Goal: Information Seeking & Learning: Check status

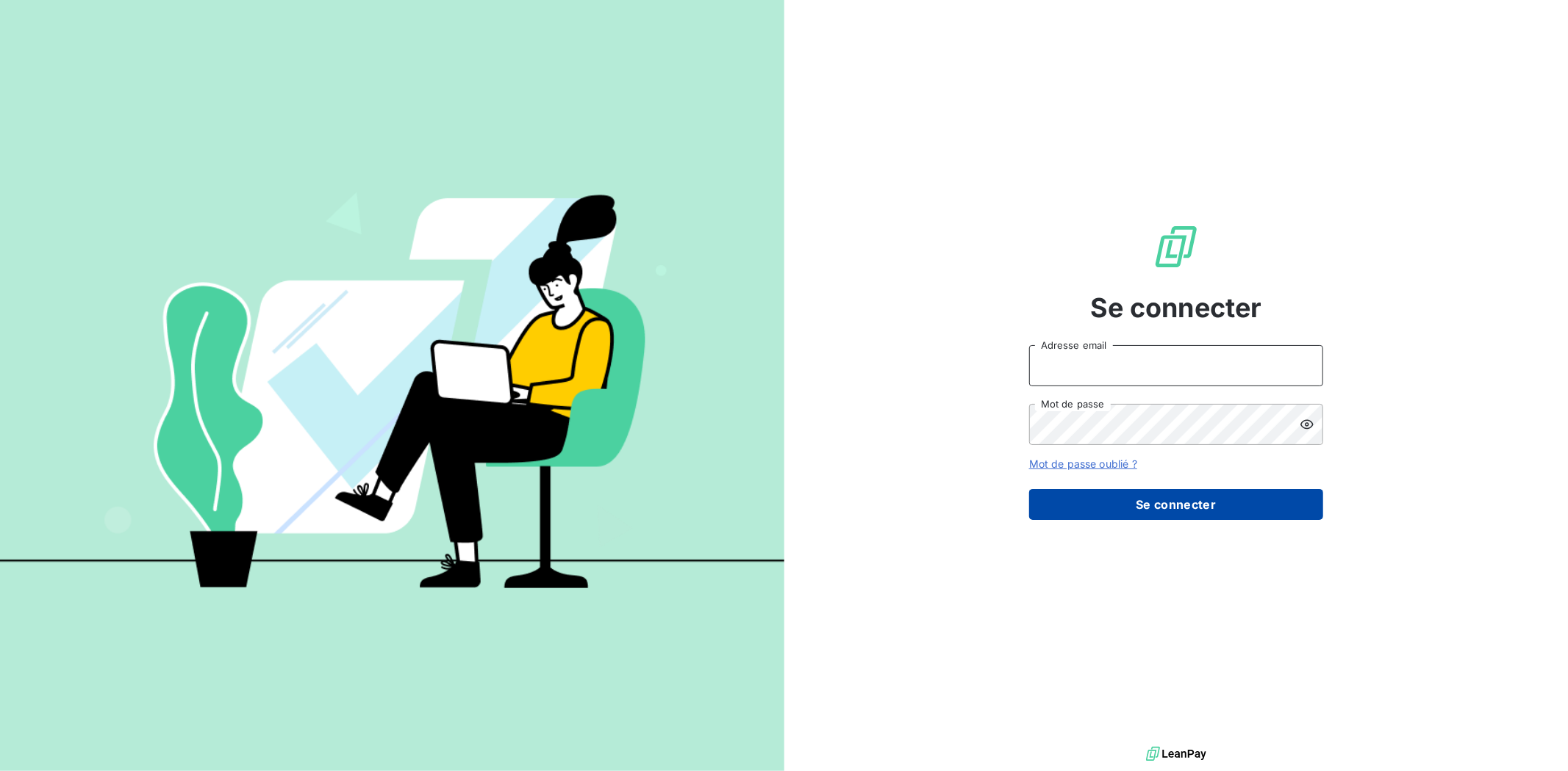
type input "[PERSON_NAME][EMAIL_ADDRESS][DOMAIN_NAME]"
click at [1118, 507] on button "Se connecter" at bounding box center [1176, 504] width 294 height 31
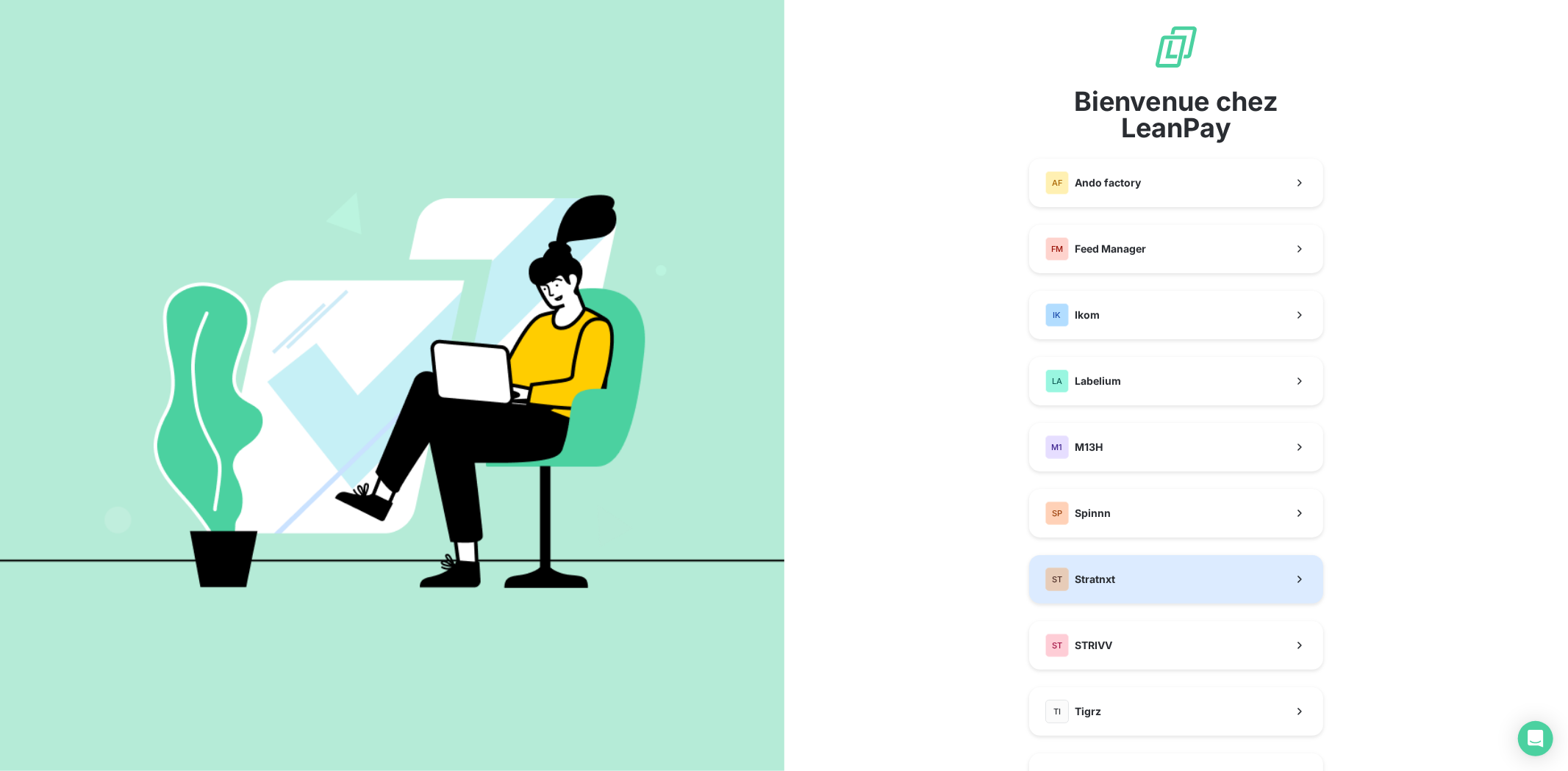
click at [1100, 568] on div "ST Stratnxt" at bounding box center [1080, 580] width 70 height 24
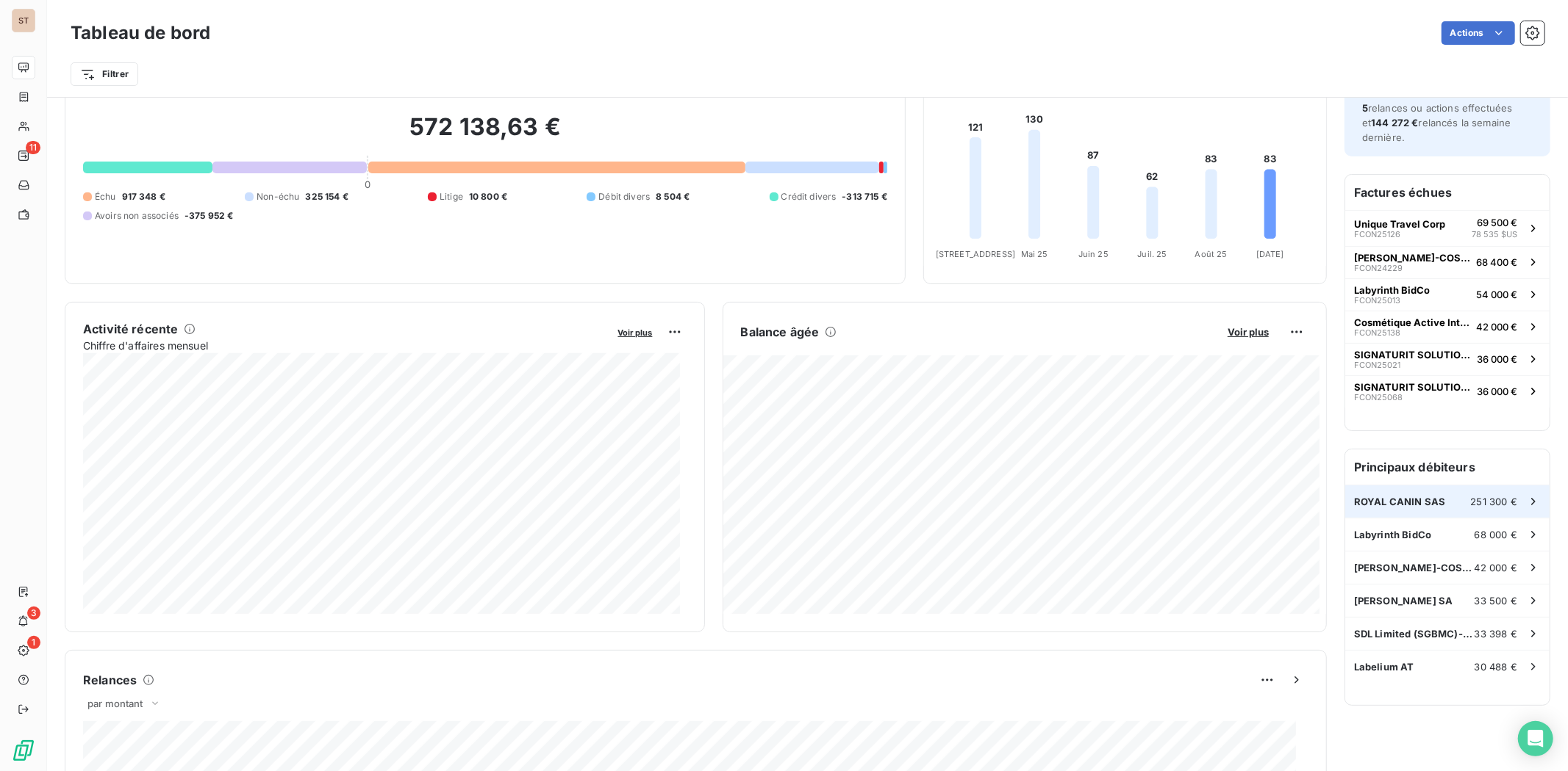
scroll to position [82, 0]
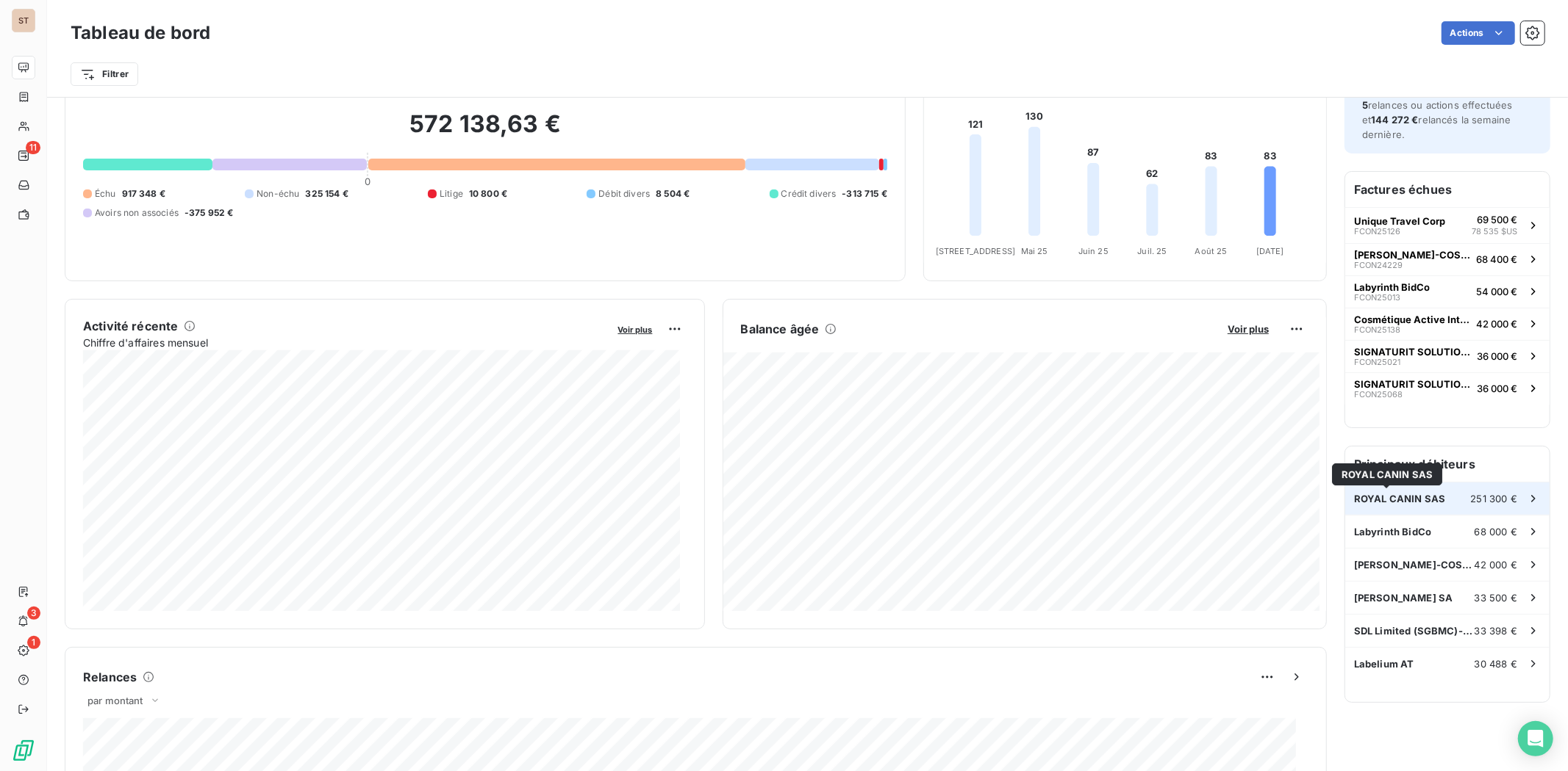
click at [1391, 493] on span "ROYAL CANIN SAS" at bounding box center [1399, 498] width 91 height 12
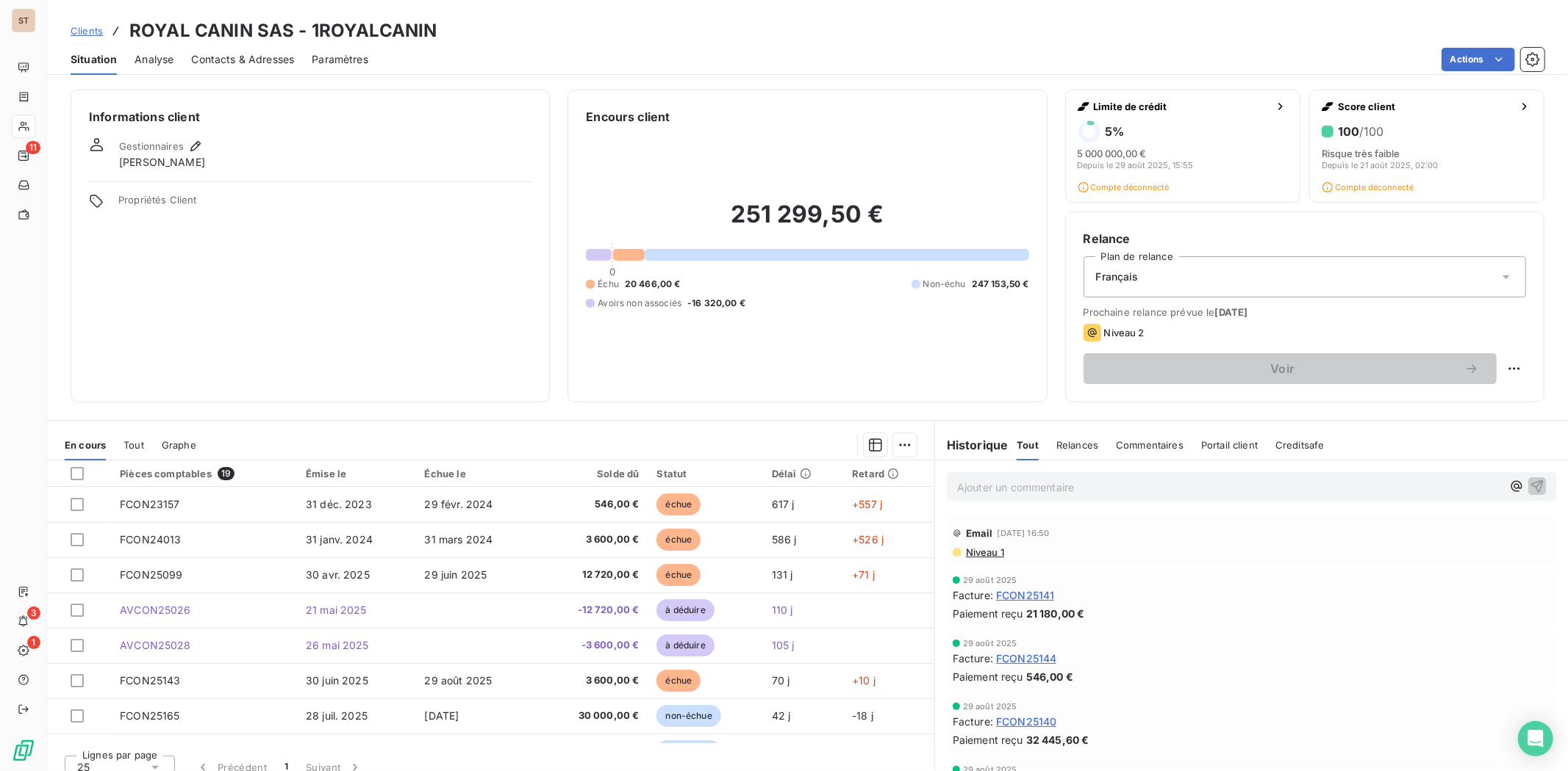
click at [625, 284] on span "20 466,00 €" at bounding box center [653, 284] width 56 height 13
drag, startPoint x: 621, startPoint y: 284, endPoint x: 660, endPoint y: 288, distance: 39.2
click at [660, 288] on span "20 466,00 €" at bounding box center [653, 284] width 56 height 13
click at [974, 551] on span "Niveau 1" at bounding box center [984, 552] width 40 height 12
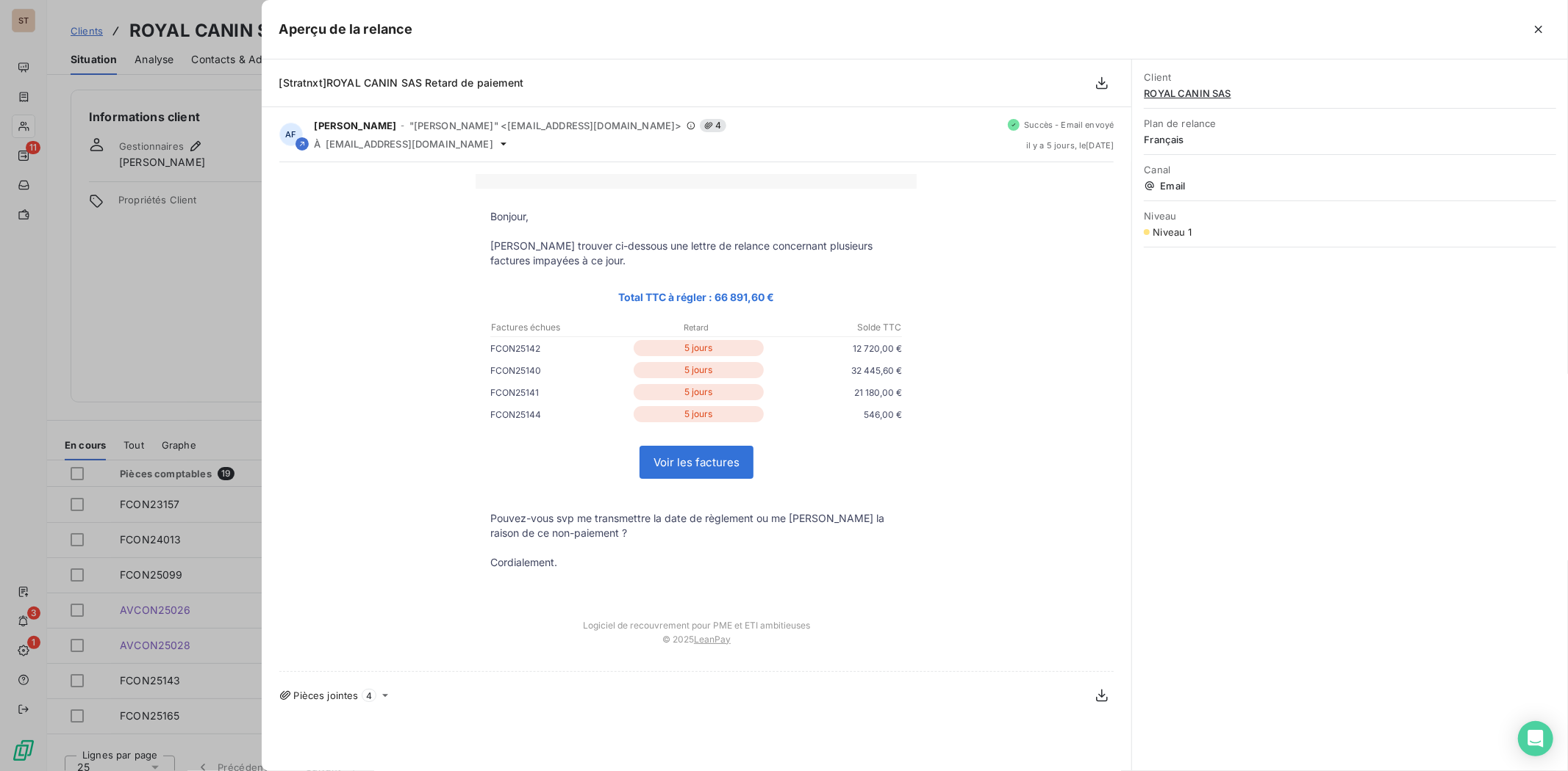
click at [250, 327] on div at bounding box center [784, 386] width 1568 height 771
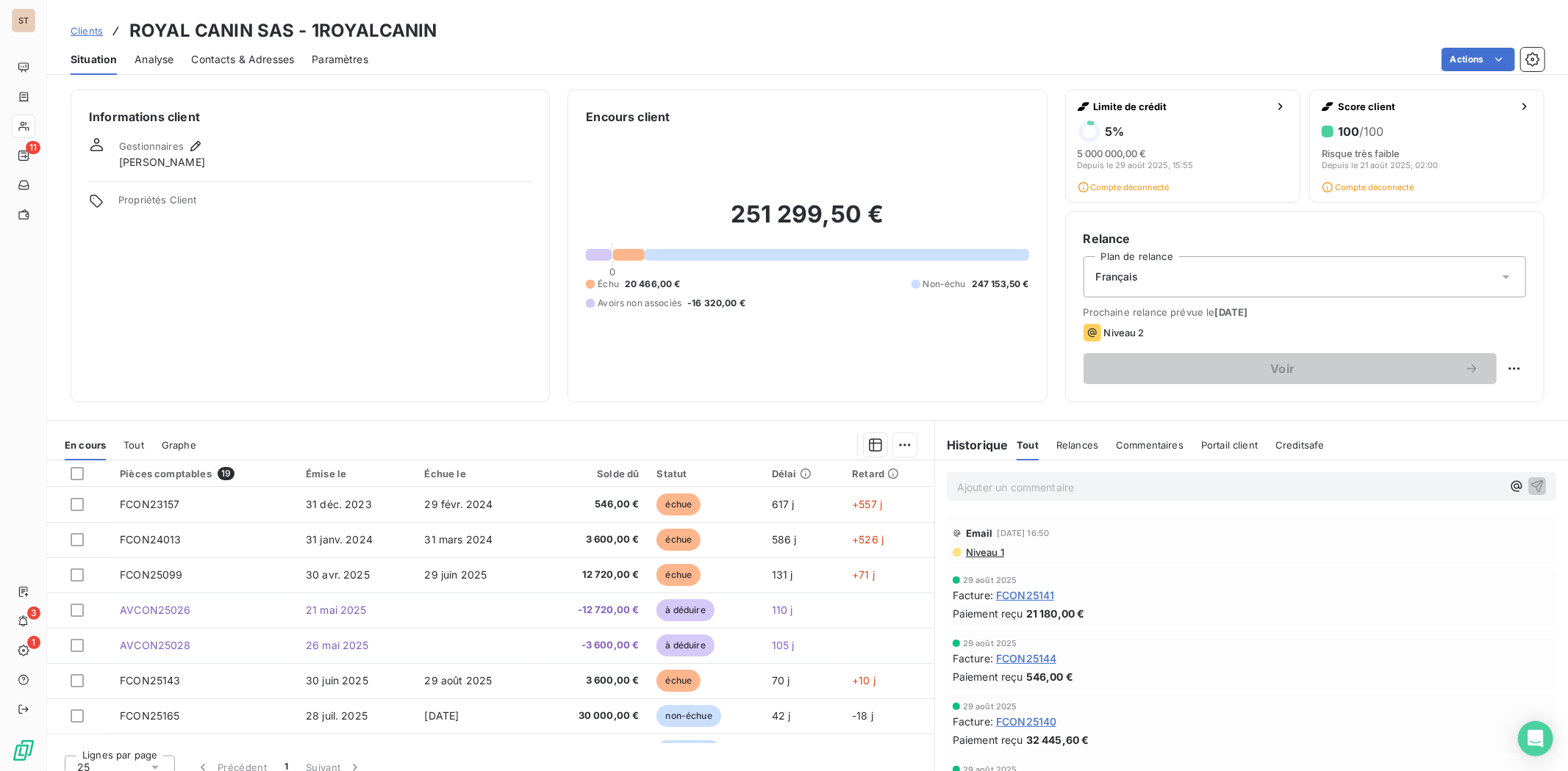
click at [1059, 445] on span "Relances" at bounding box center [1077, 445] width 42 height 12
click at [982, 549] on span "Niveau 1" at bounding box center [984, 552] width 40 height 12
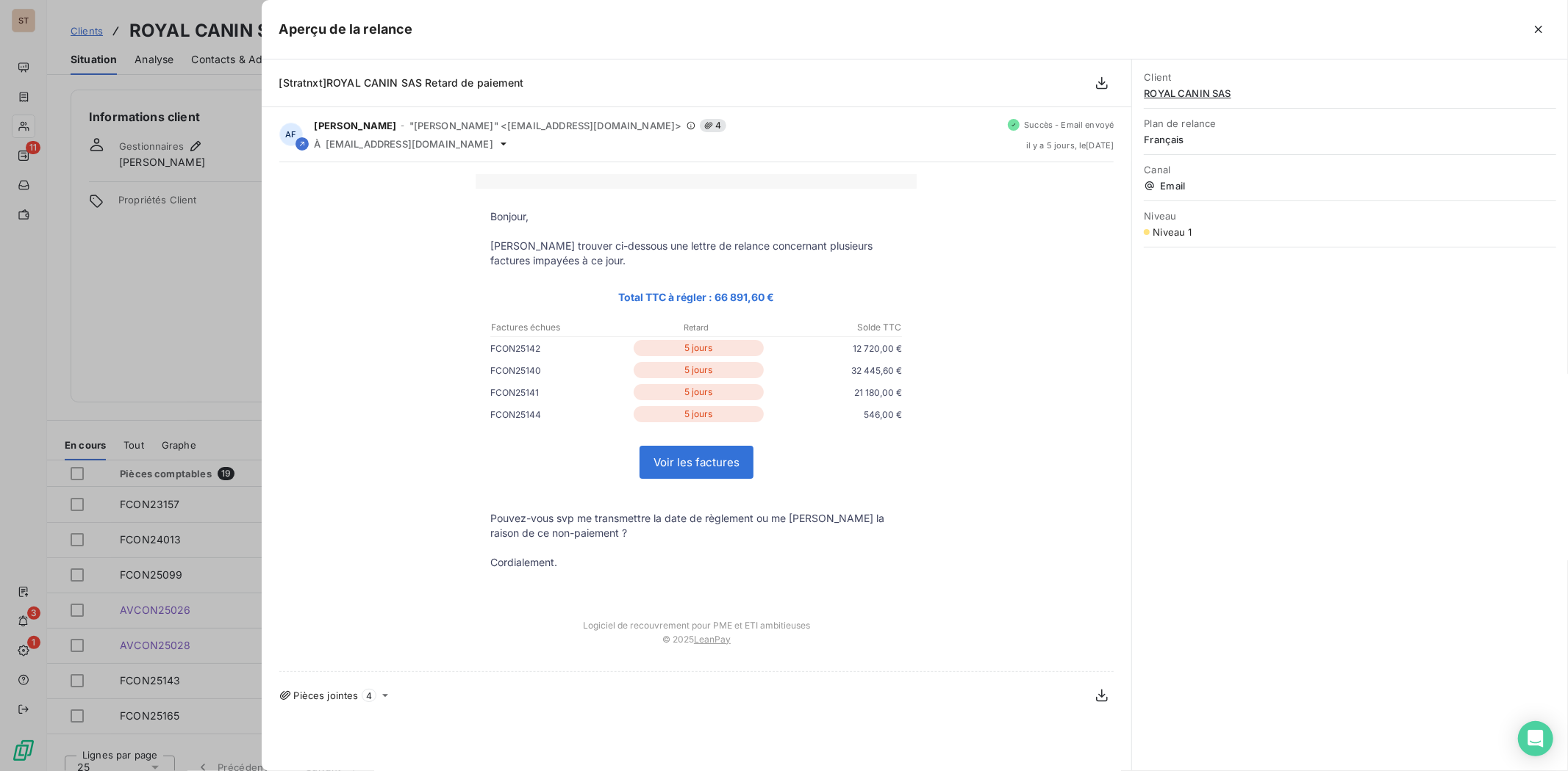
click at [1536, 28] on icon "button" at bounding box center [1538, 30] width 15 height 15
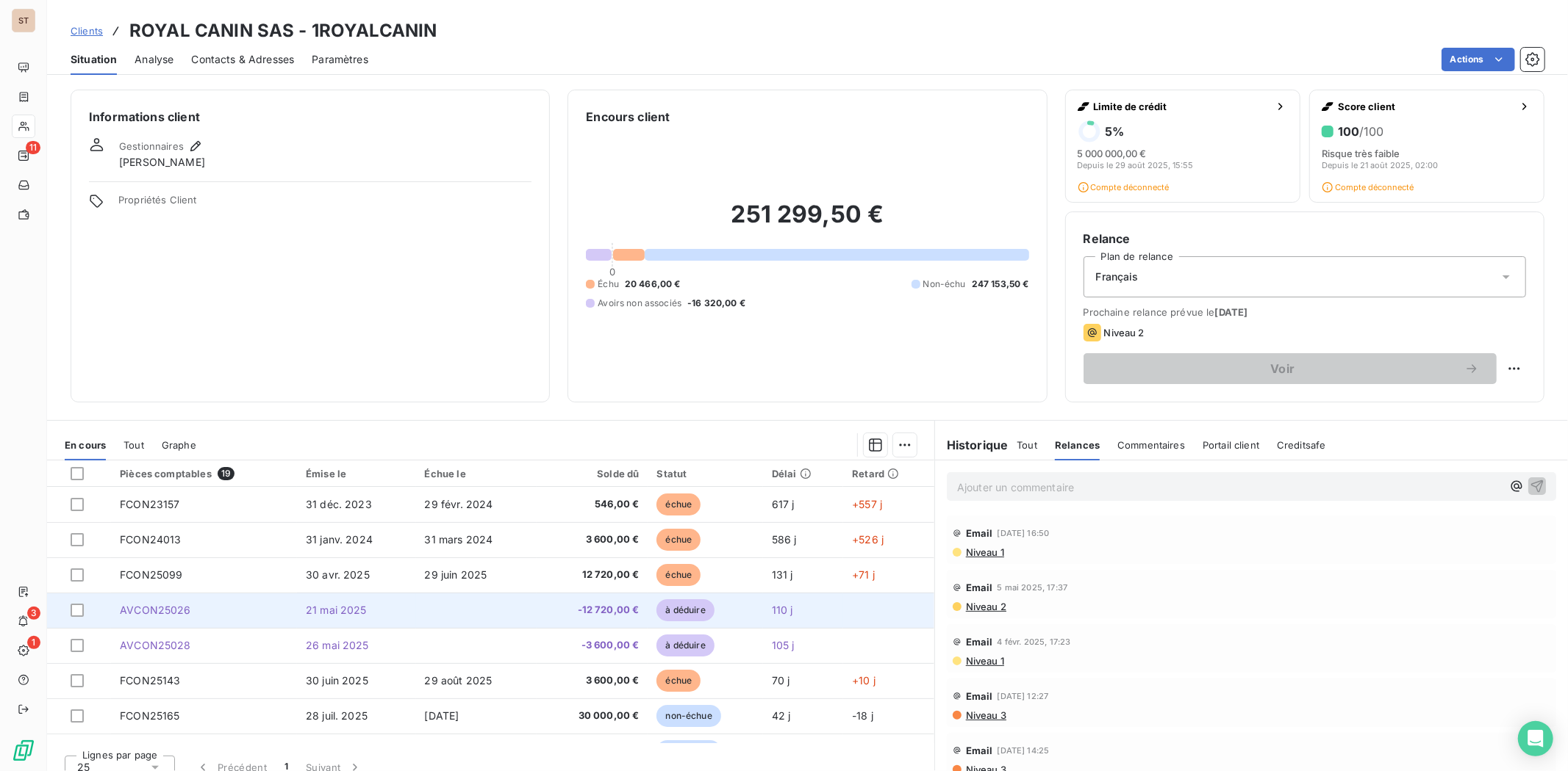
click at [327, 610] on span "21 mai 2025" at bounding box center [336, 610] width 61 height 13
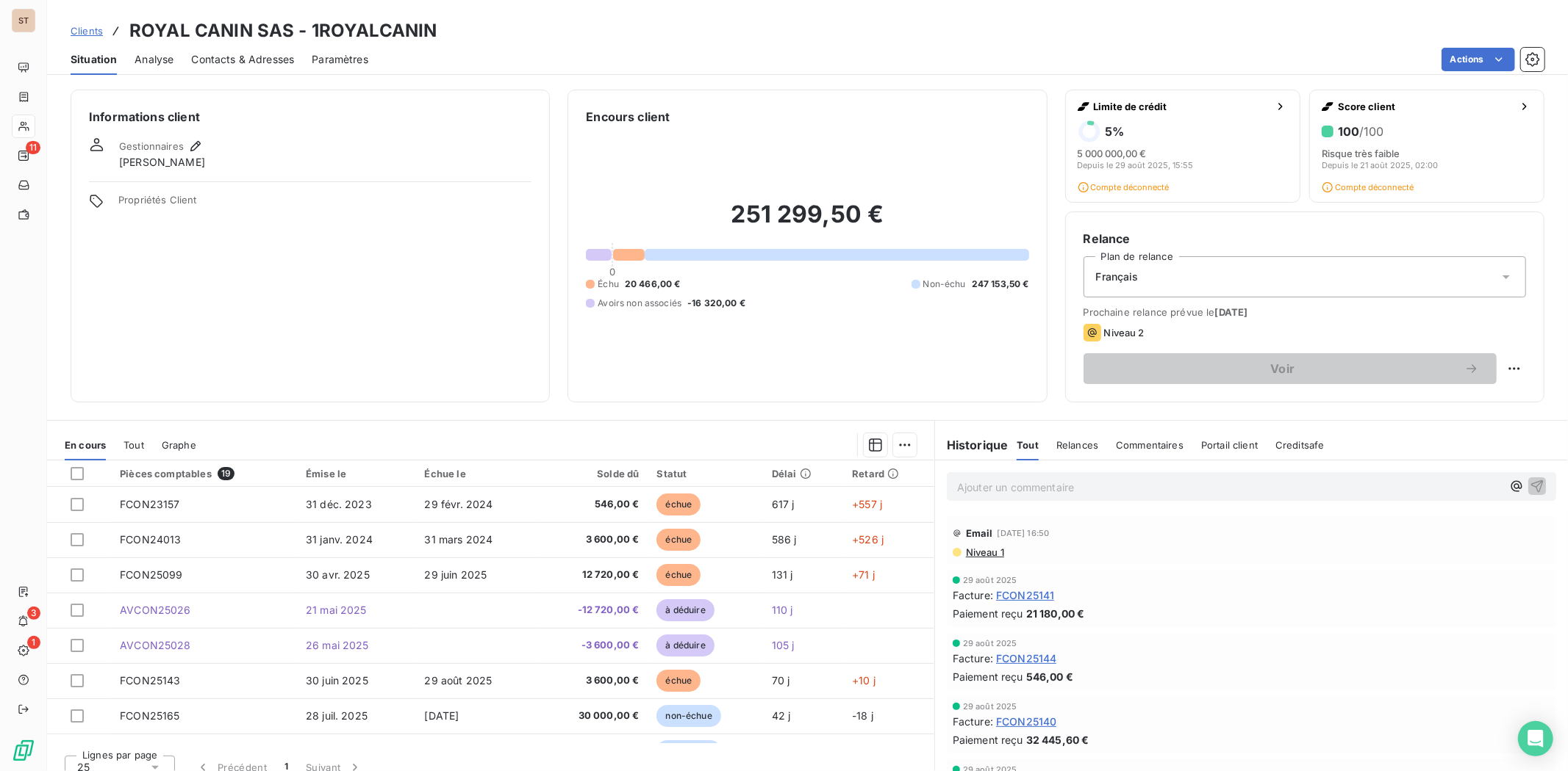
click at [987, 546] on span "Niveau 1" at bounding box center [984, 552] width 40 height 12
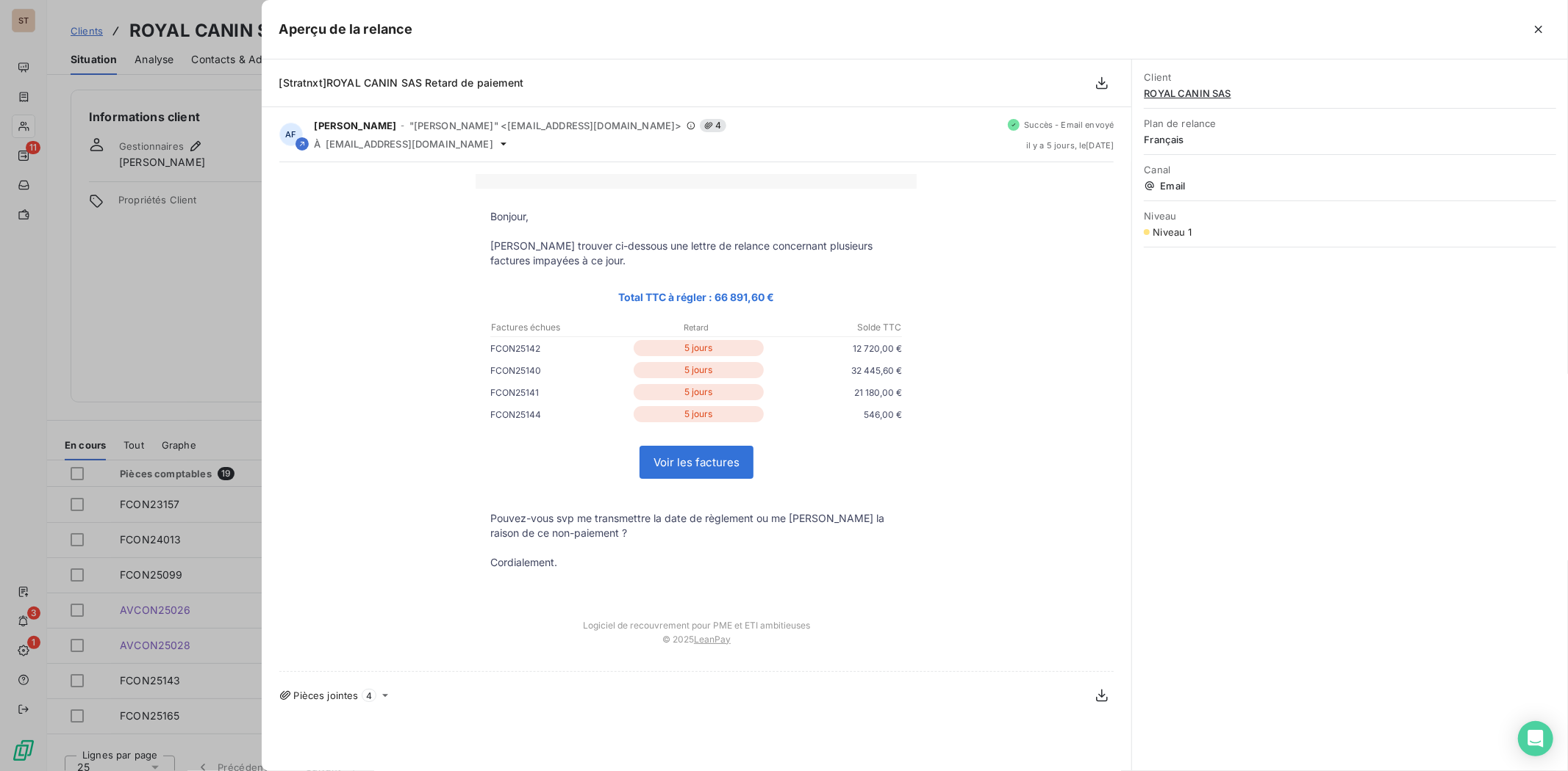
drag, startPoint x: 269, startPoint y: 268, endPoint x: 262, endPoint y: 275, distance: 9.9
click at [268, 268] on div "Bonjour, [PERSON_NAME] trouver ci-dessous une lettre de relance concernant plus…" at bounding box center [697, 441] width 870 height 557
click at [150, 326] on div at bounding box center [784, 386] width 1568 height 771
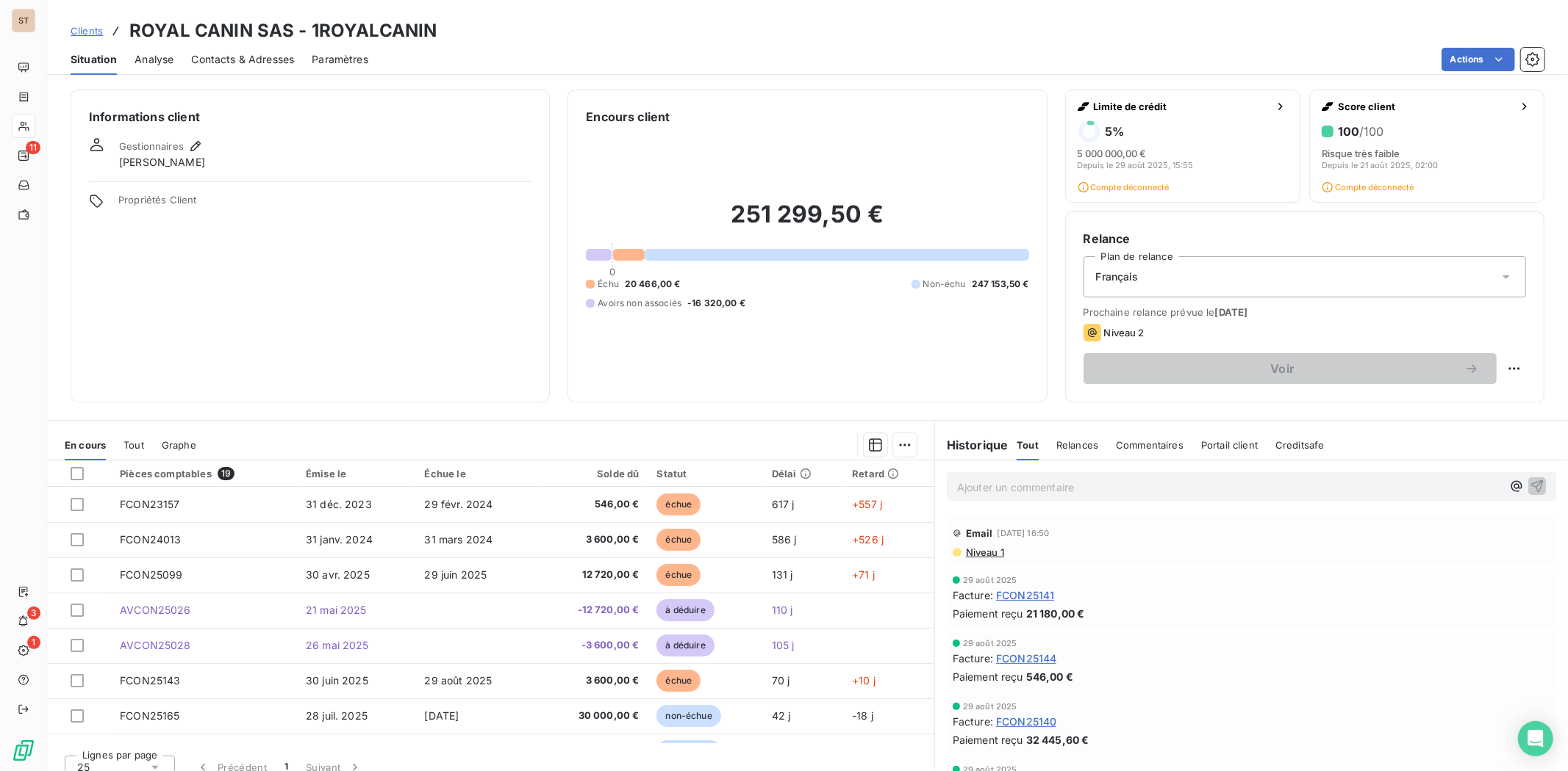
click at [972, 548] on span "Niveau 1" at bounding box center [984, 552] width 40 height 12
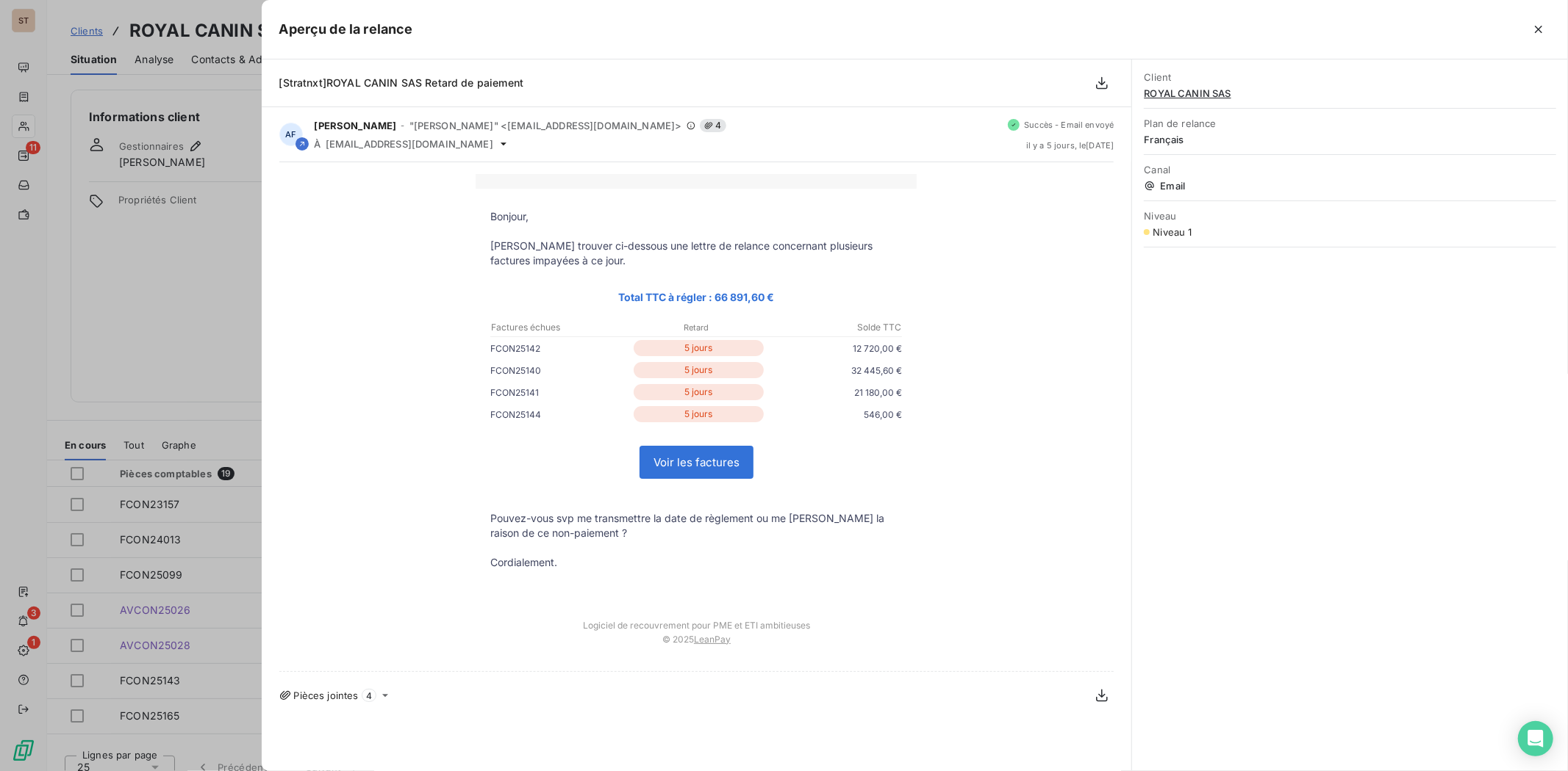
click at [180, 292] on div at bounding box center [784, 386] width 1568 height 771
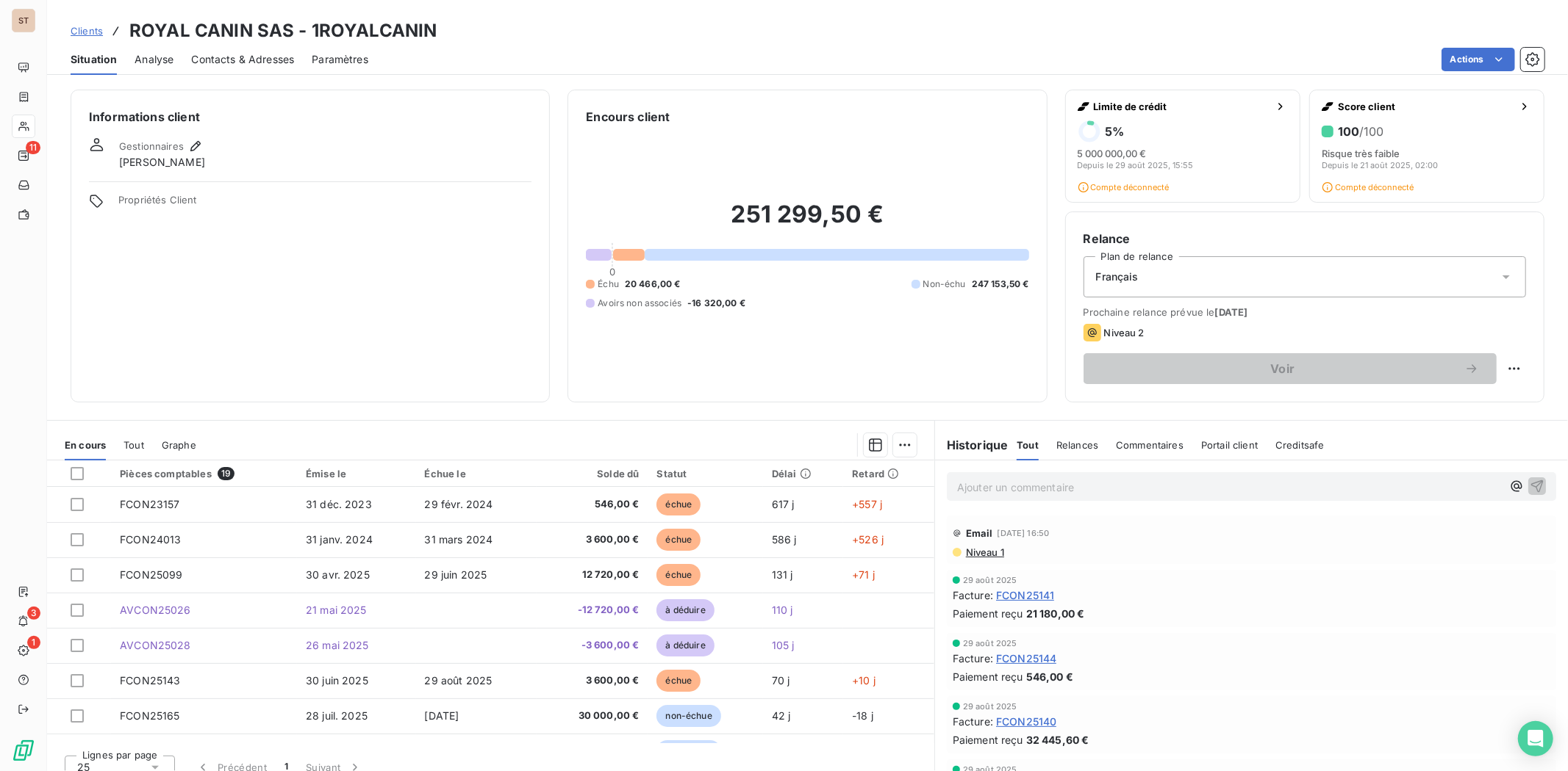
click at [1306, 450] on span "Creditsafe" at bounding box center [1300, 445] width 50 height 12
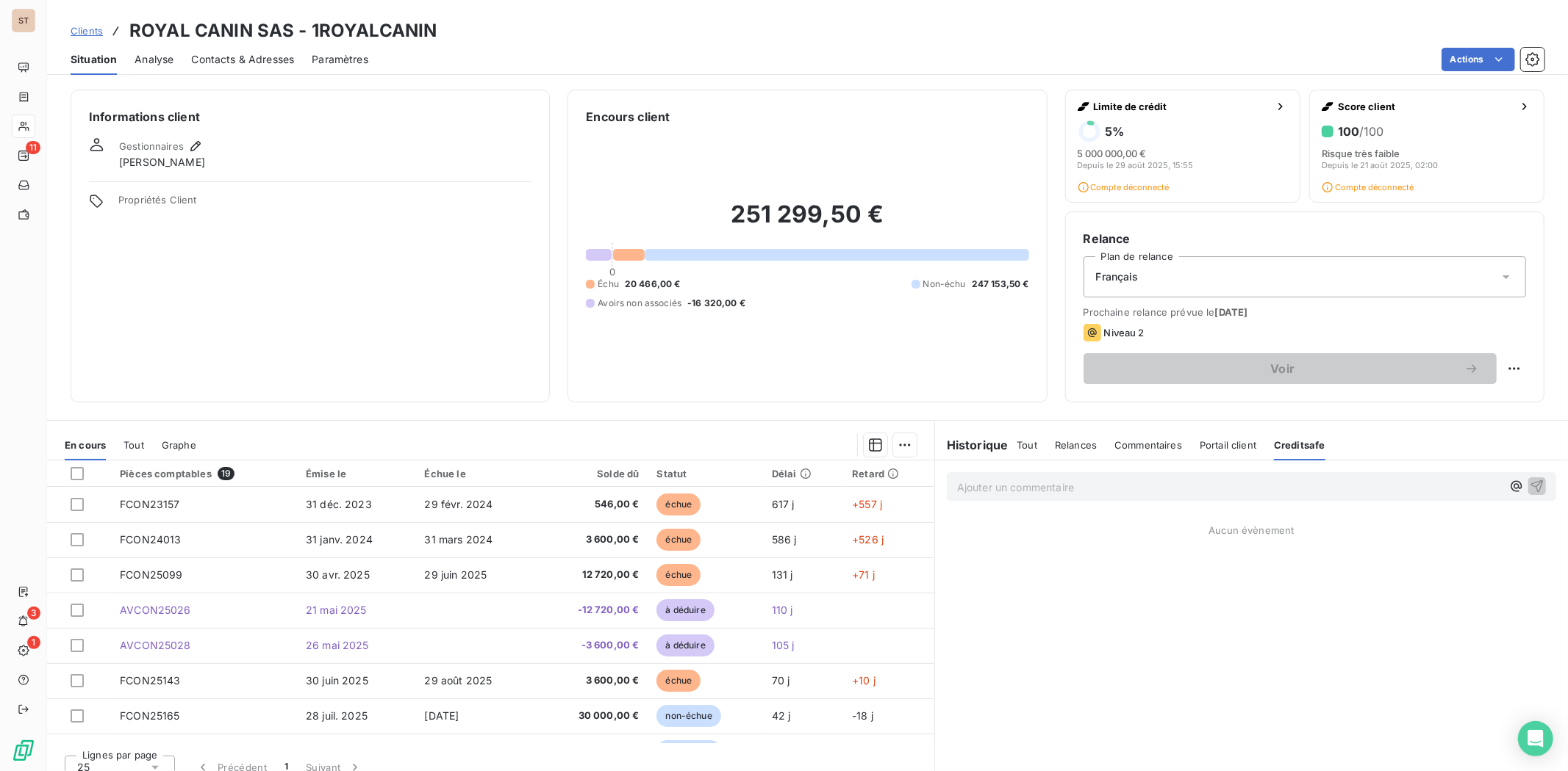
drag, startPoint x: 1216, startPoint y: 449, endPoint x: 1184, endPoint y: 449, distance: 32.0
click at [1216, 449] on span "Portail client" at bounding box center [1227, 445] width 57 height 12
click at [1114, 449] on span "Commentaires" at bounding box center [1148, 445] width 68 height 12
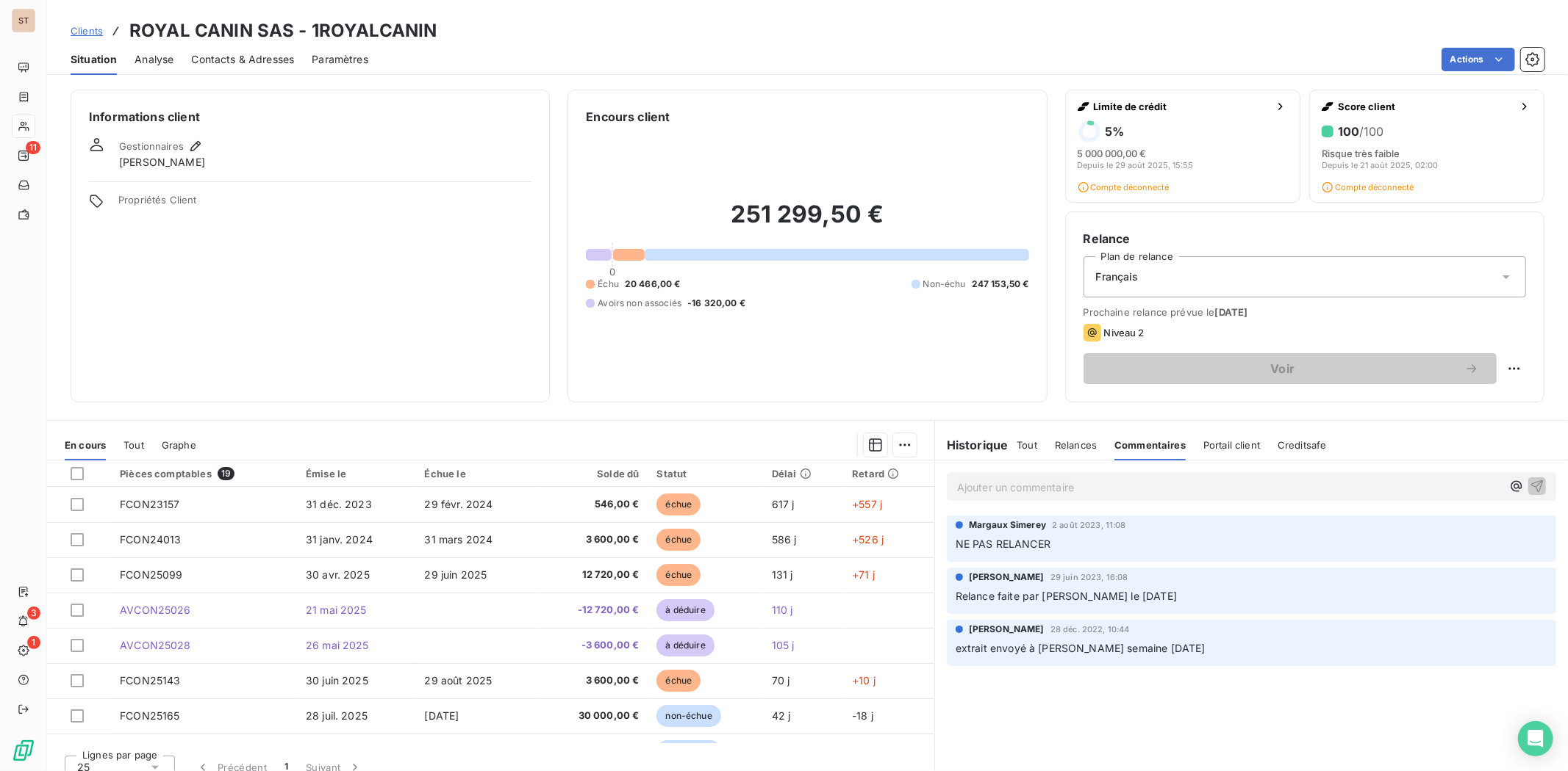
click at [996, 449] on h6 "Historique" at bounding box center [971, 445] width 73 height 18
click at [1017, 445] on span "Tout" at bounding box center [1027, 445] width 21 height 12
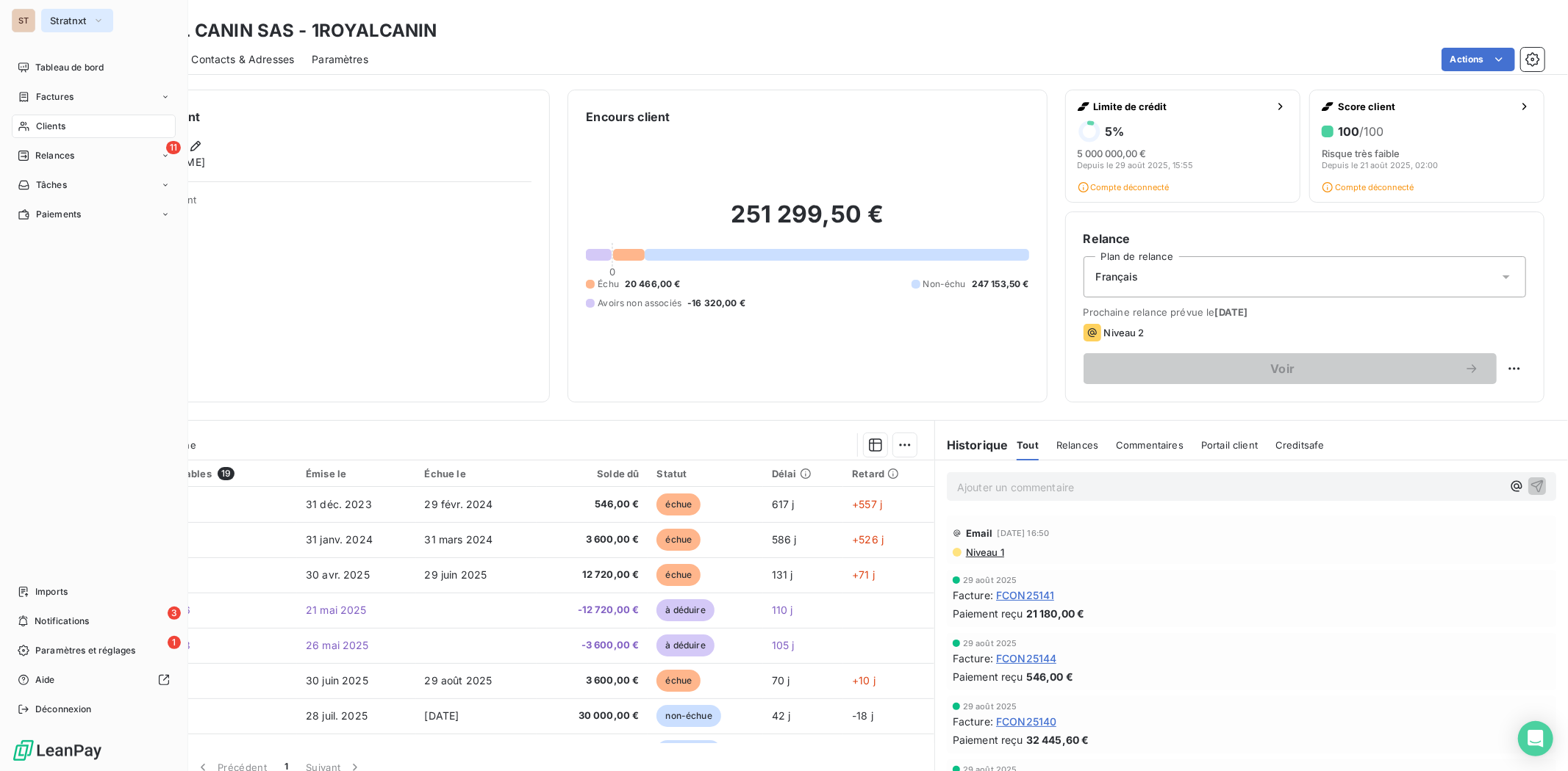
click at [85, 20] on span "Stratnxt" at bounding box center [69, 21] width 37 height 12
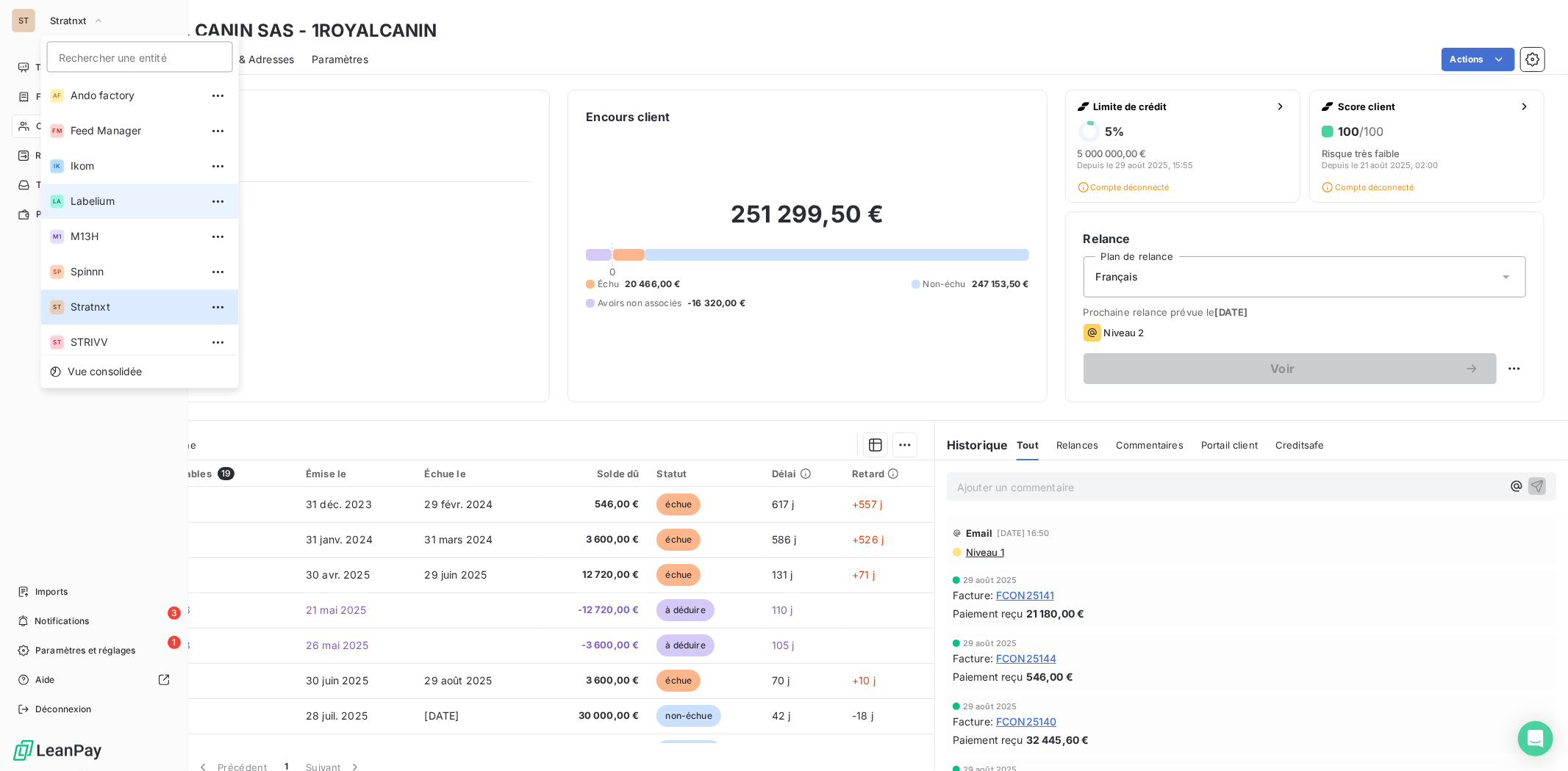
click at [89, 192] on li "LA Labelium" at bounding box center [140, 202] width 198 height 35
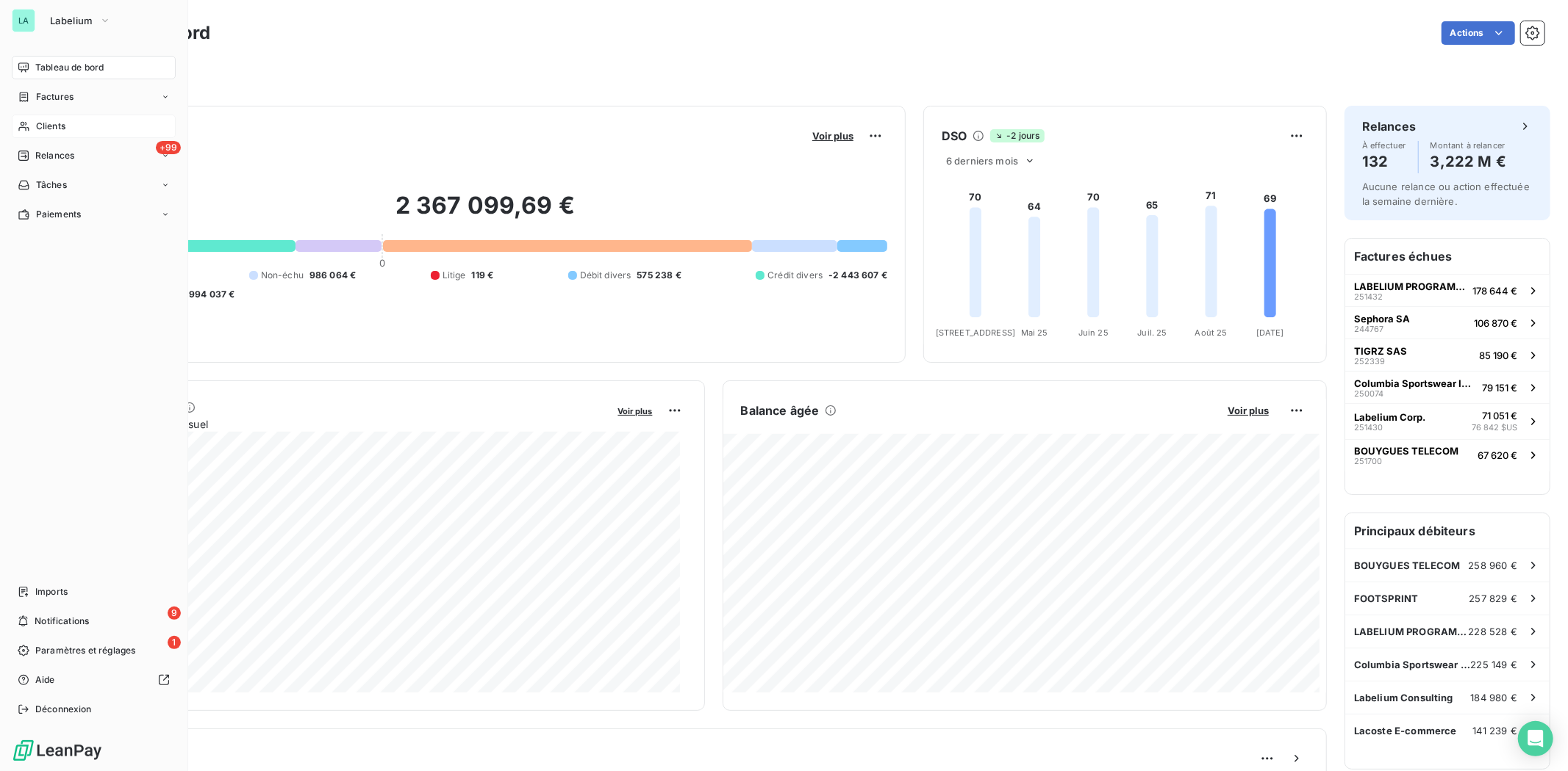
click at [69, 129] on div "Clients" at bounding box center [94, 126] width 164 height 24
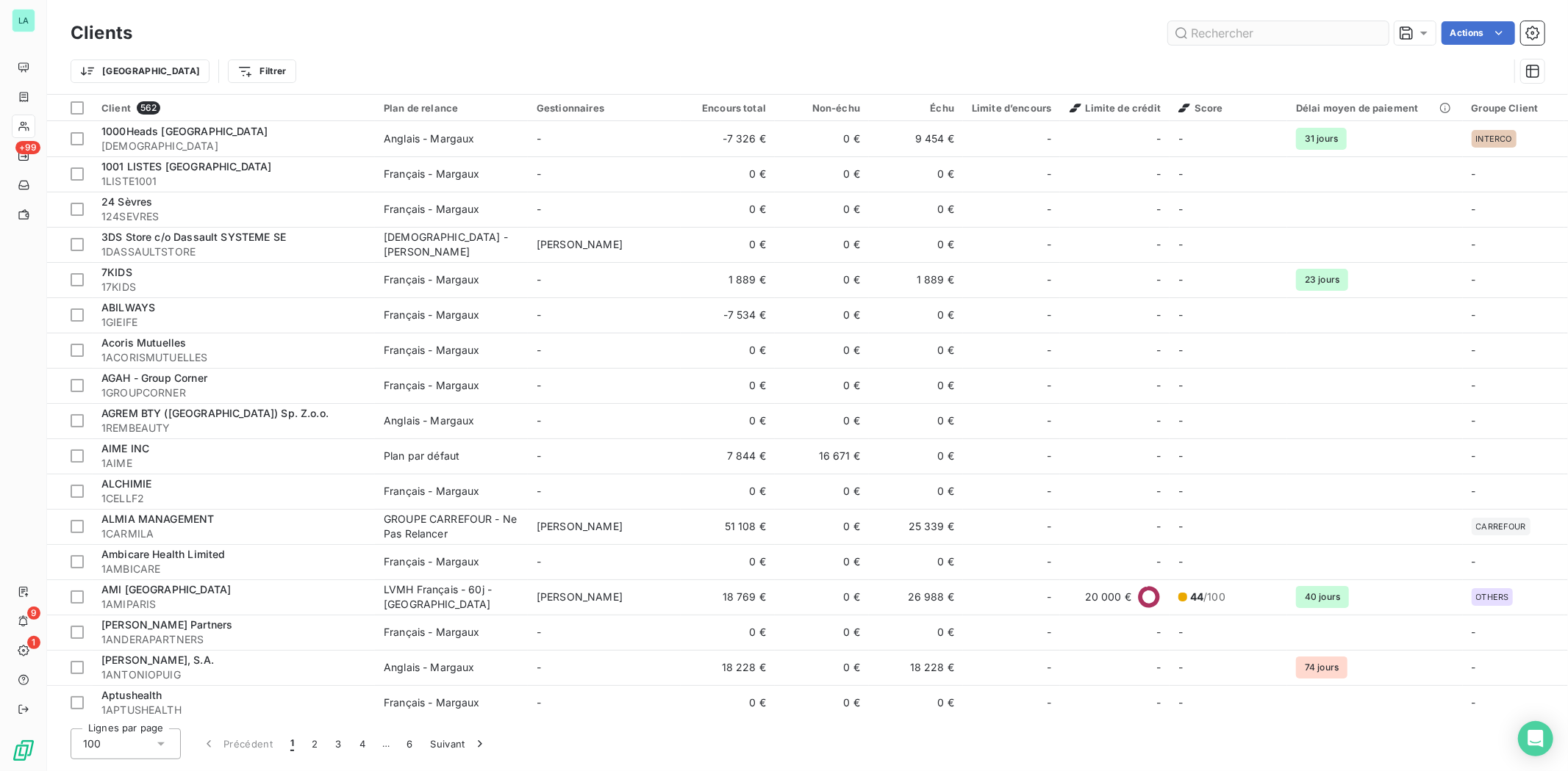
click at [1306, 32] on input "text" at bounding box center [1278, 33] width 220 height 24
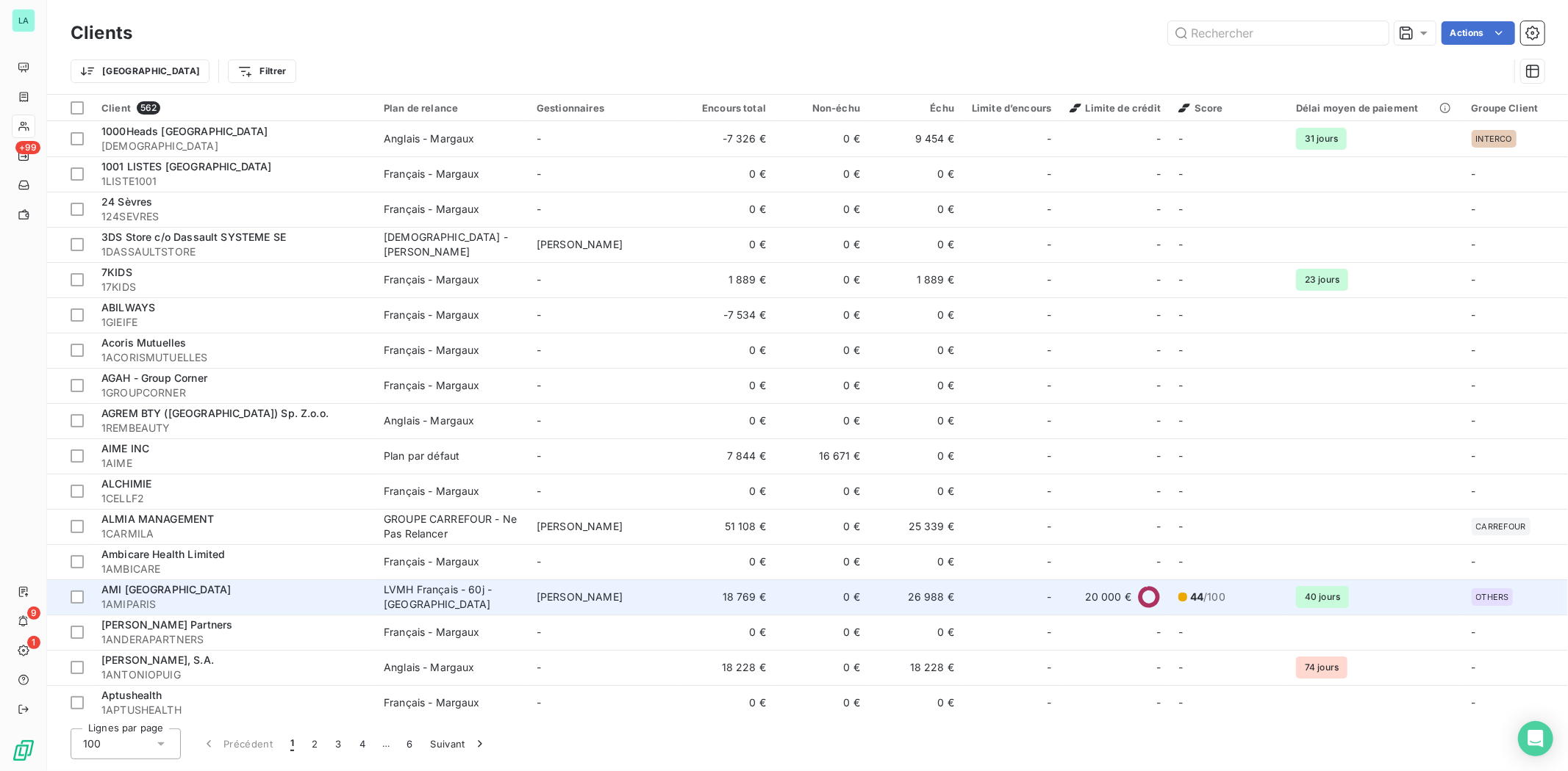
click at [143, 592] on span "AMI [GEOGRAPHIC_DATA]" at bounding box center [166, 589] width 129 height 13
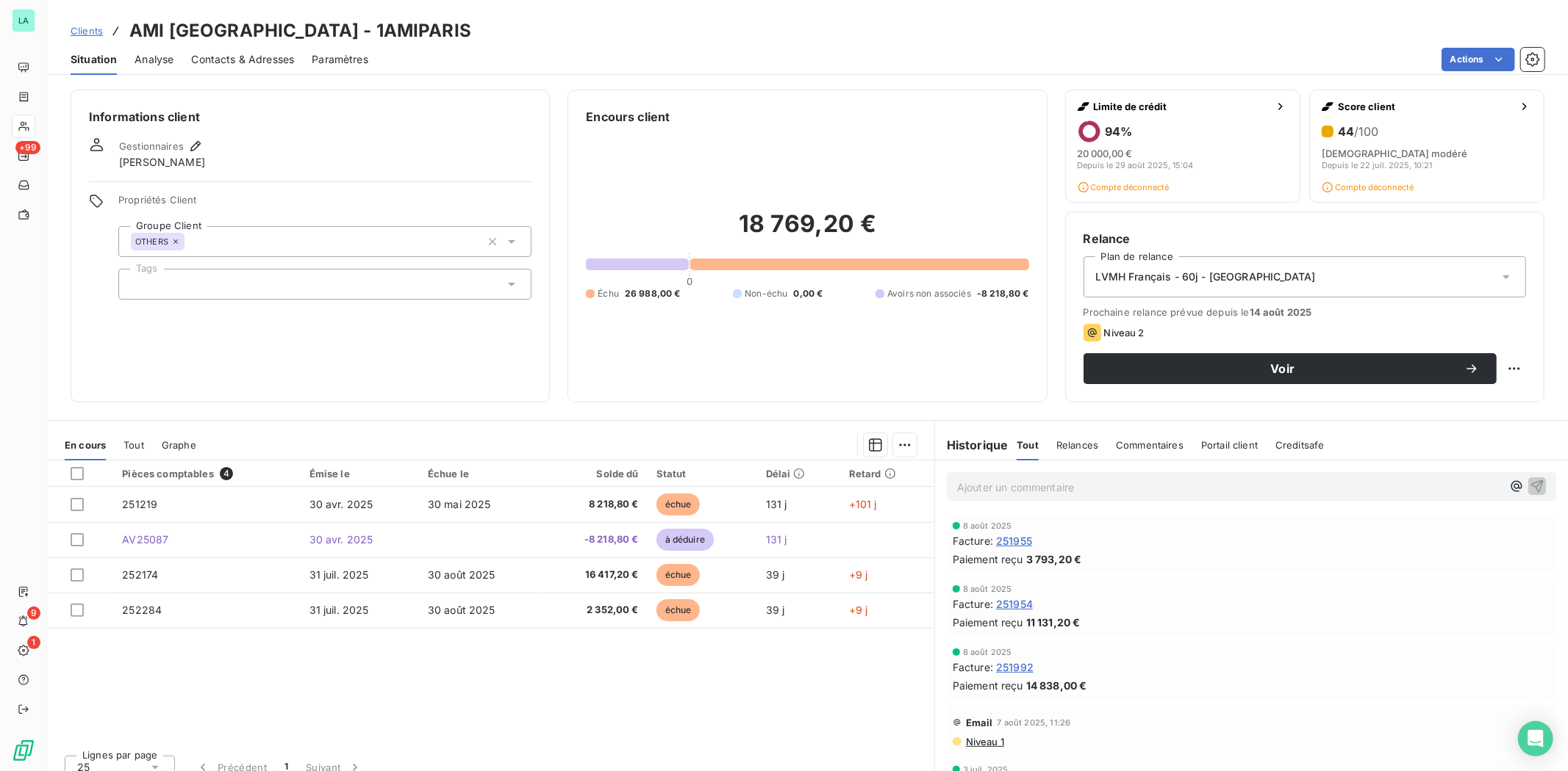
click at [1289, 447] on span "Creditsafe" at bounding box center [1300, 445] width 50 height 12
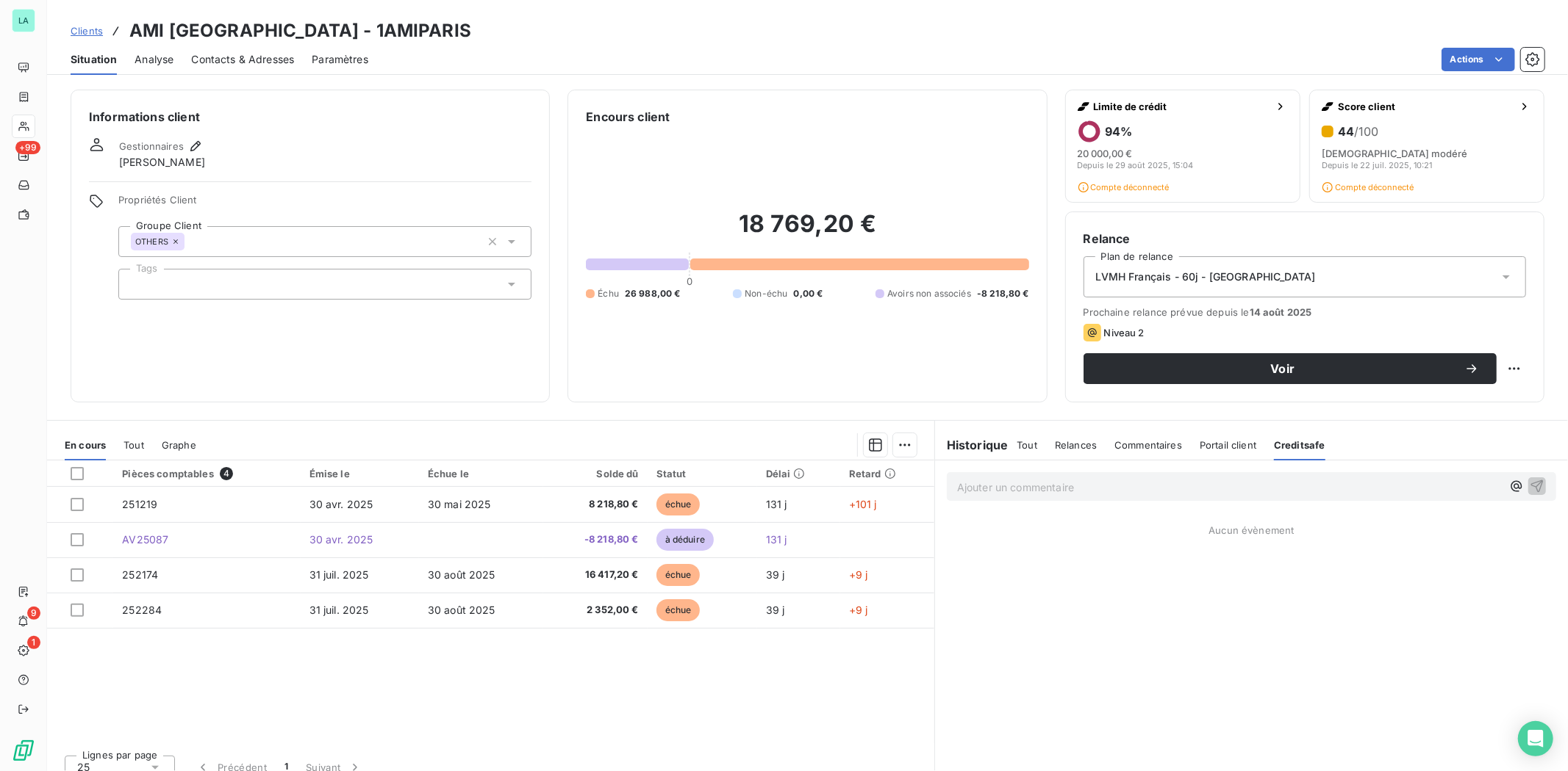
click at [1237, 446] on span "Portail client" at bounding box center [1227, 445] width 57 height 12
click at [1289, 448] on span "Creditsafe" at bounding box center [1303, 445] width 50 height 12
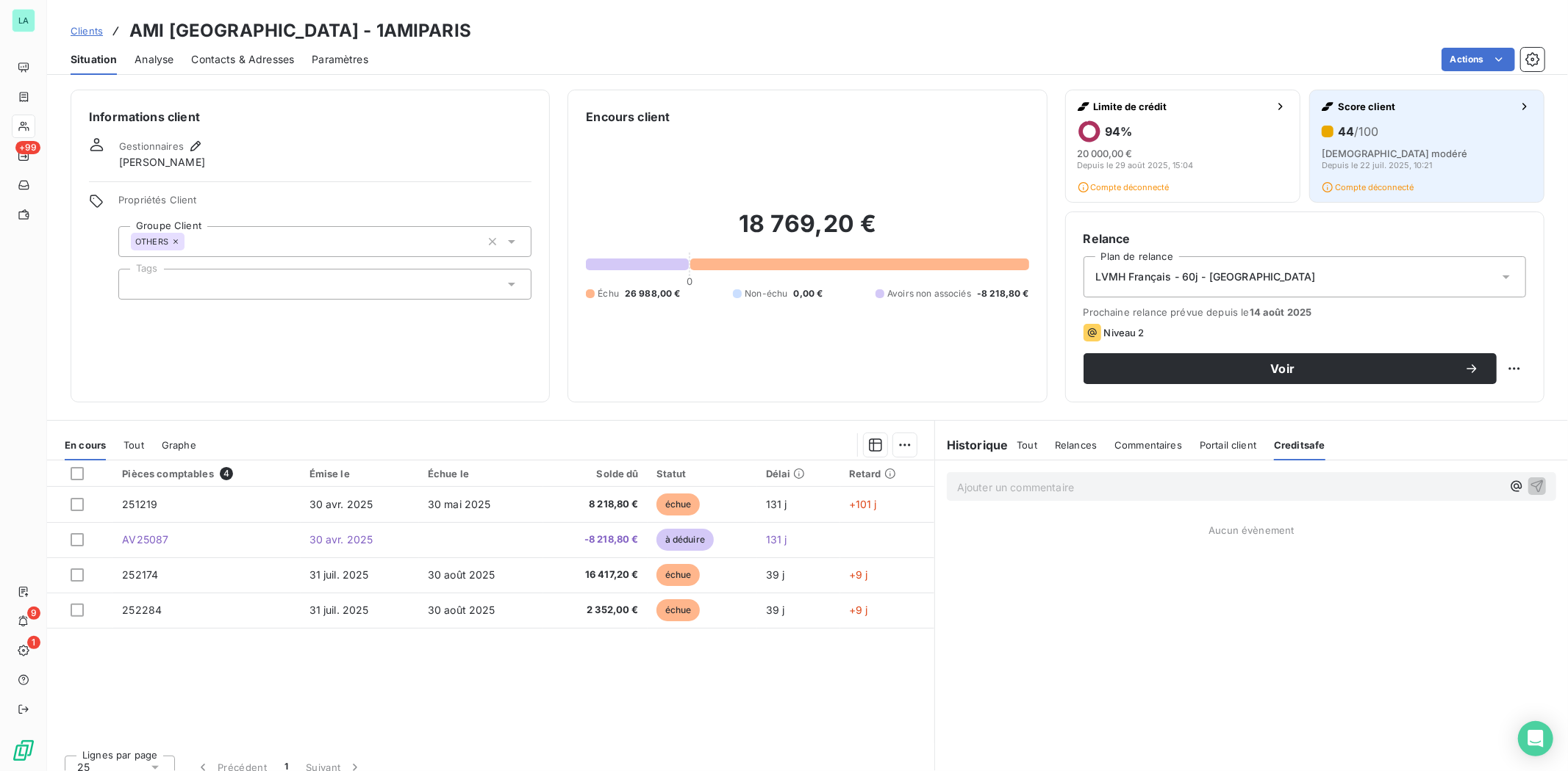
click at [1419, 153] on div "[DEMOGRAPHIC_DATA] le 22 juil. 2025, 10:21" at bounding box center [1427, 158] width 210 height 24
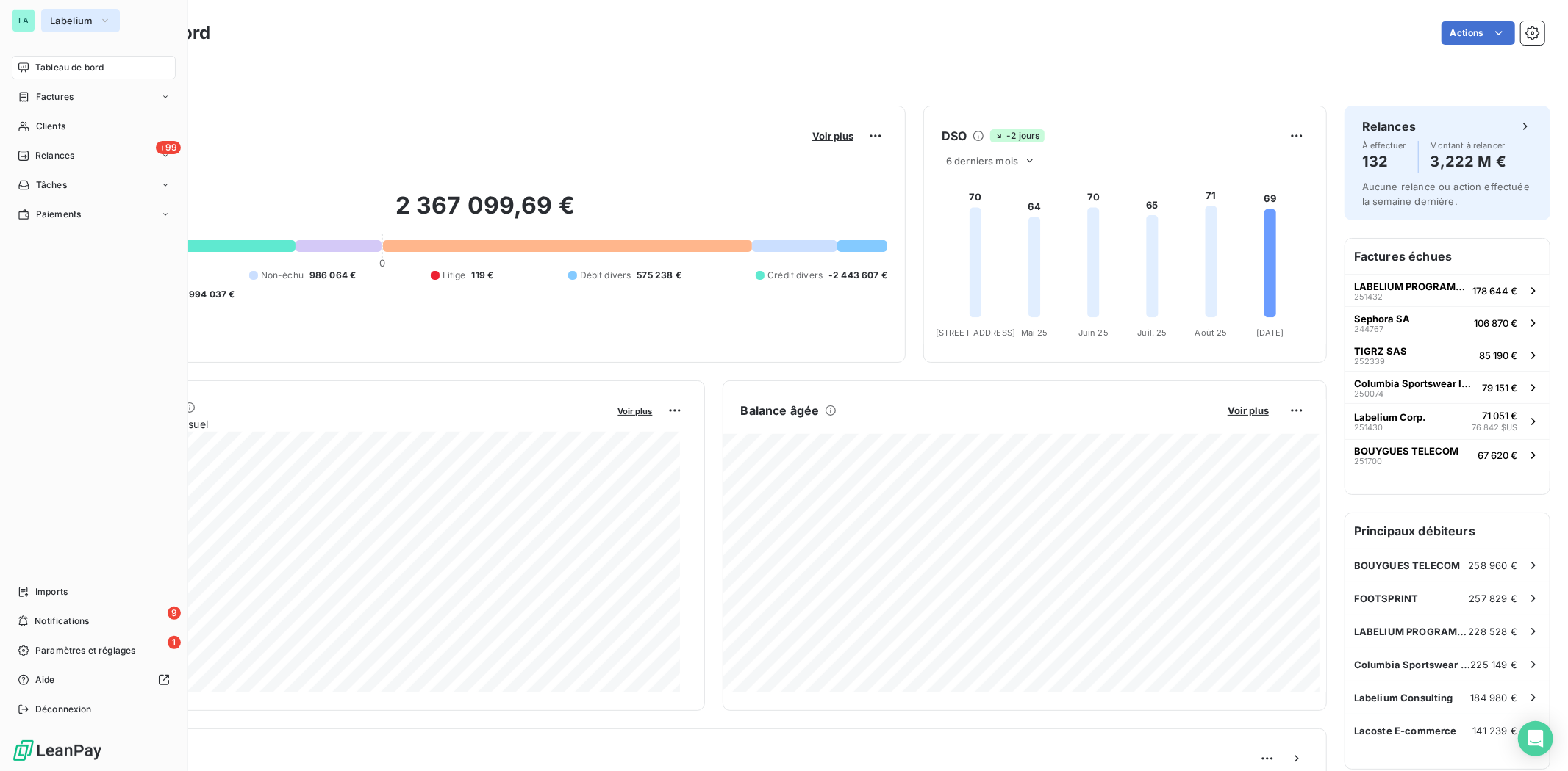
click at [89, 20] on span "Labelium" at bounding box center [72, 21] width 44 height 12
click at [108, 21] on icon "button" at bounding box center [105, 21] width 12 height 15
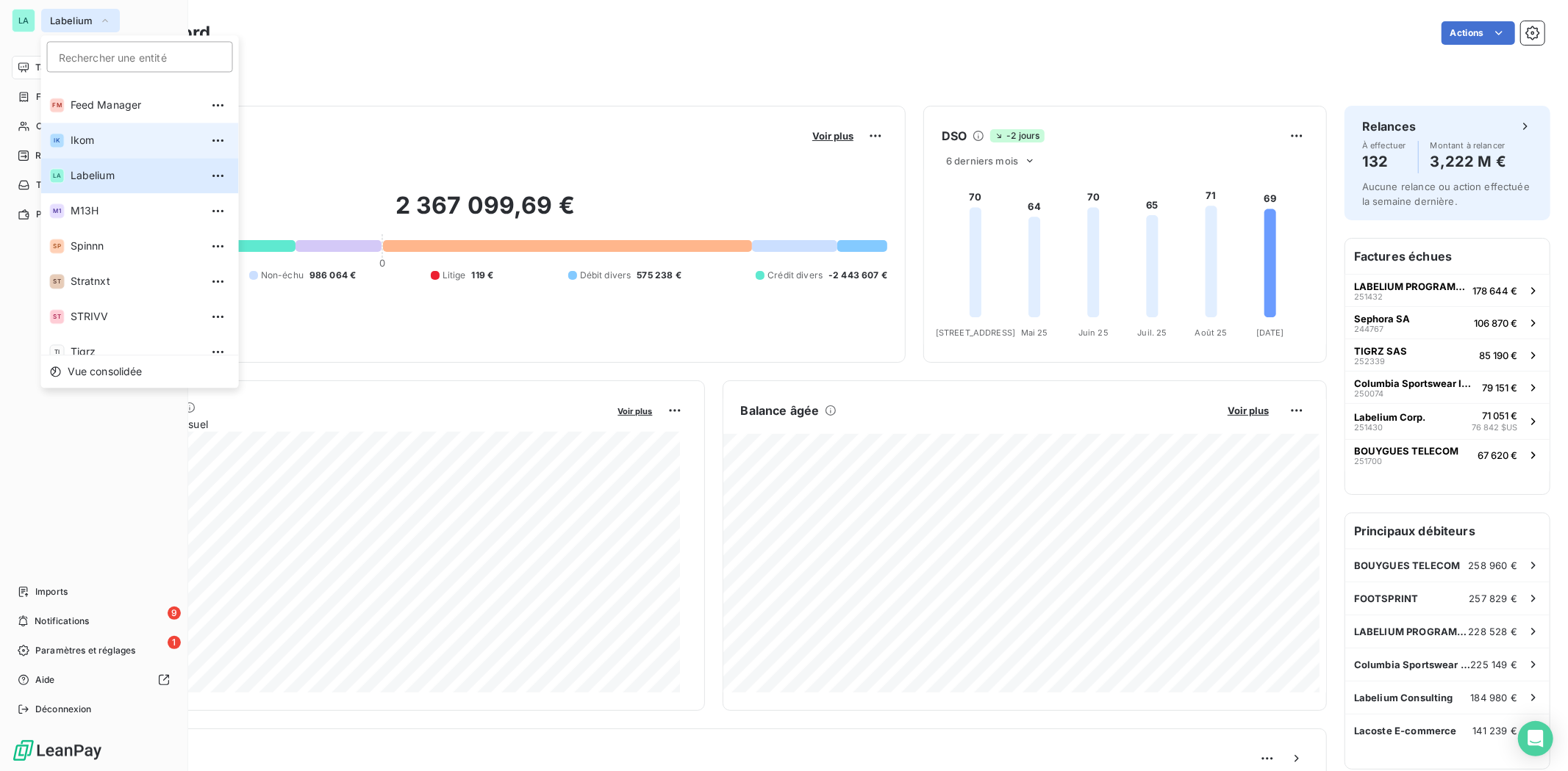
scroll to position [40, 0]
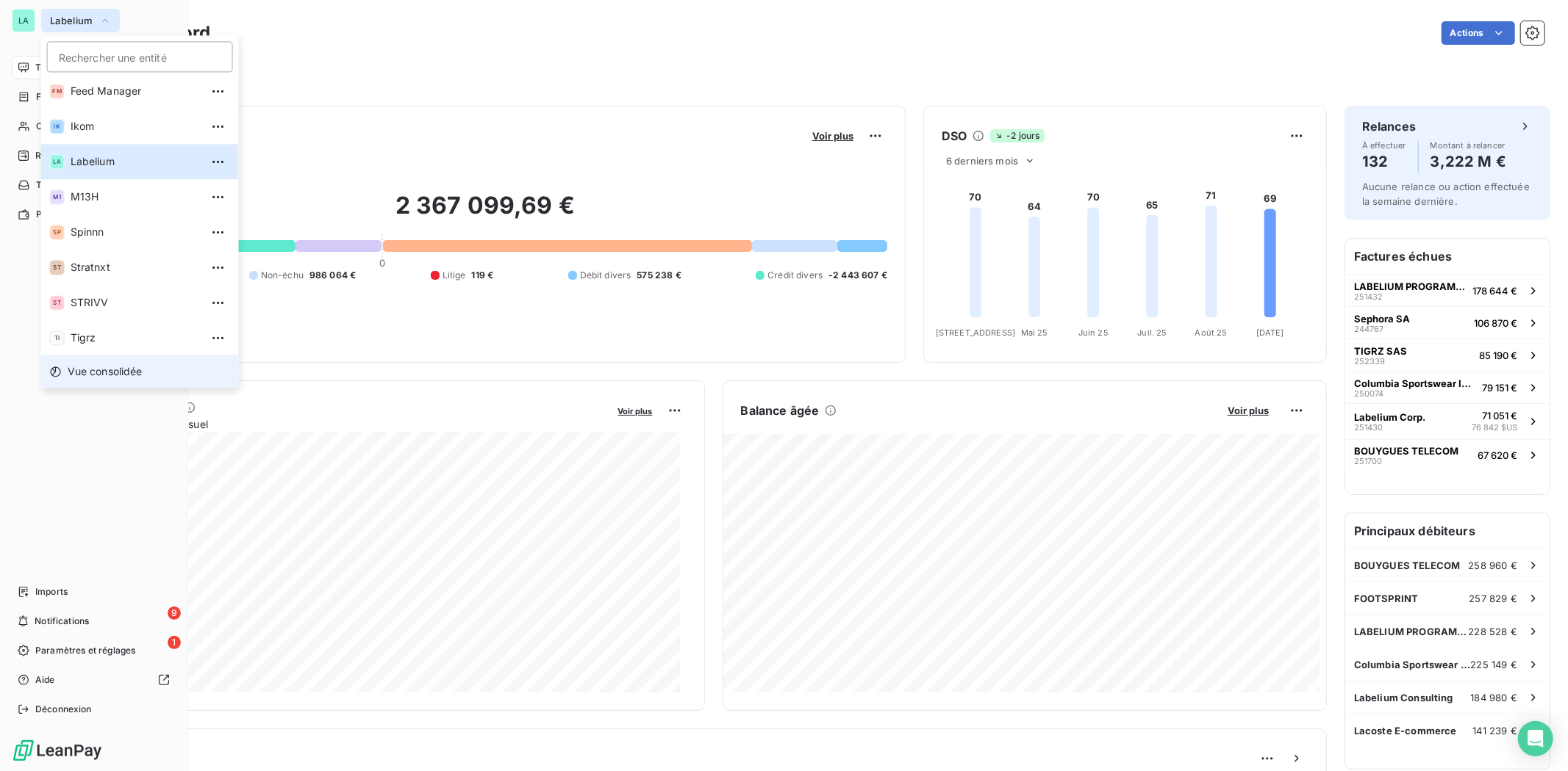
click at [105, 371] on span "Vue consolidée" at bounding box center [105, 371] width 75 height 15
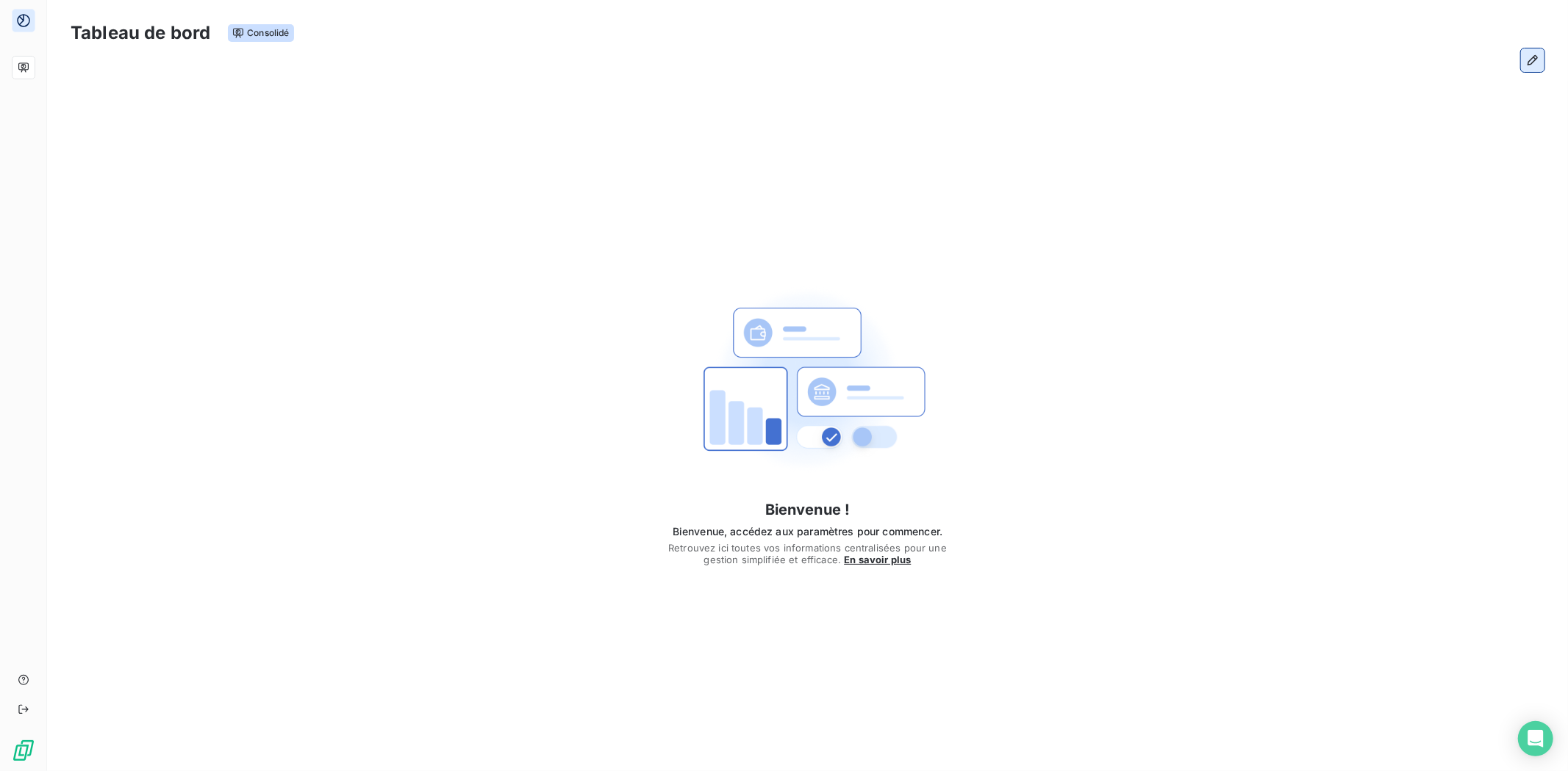
click at [1530, 65] on icon "button" at bounding box center [1533, 61] width 15 height 15
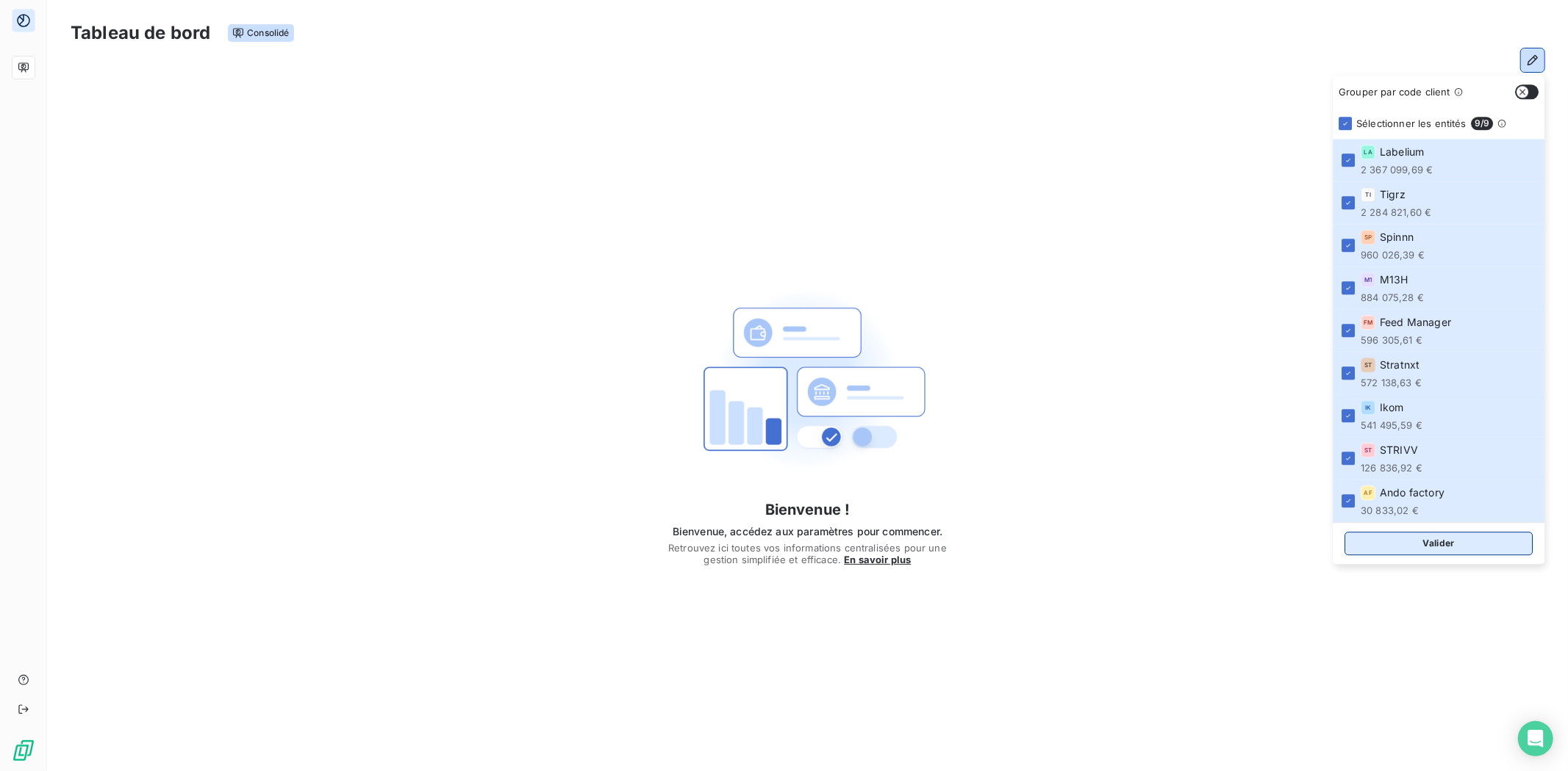
click at [1367, 542] on button "Valider" at bounding box center [1438, 544] width 188 height 24
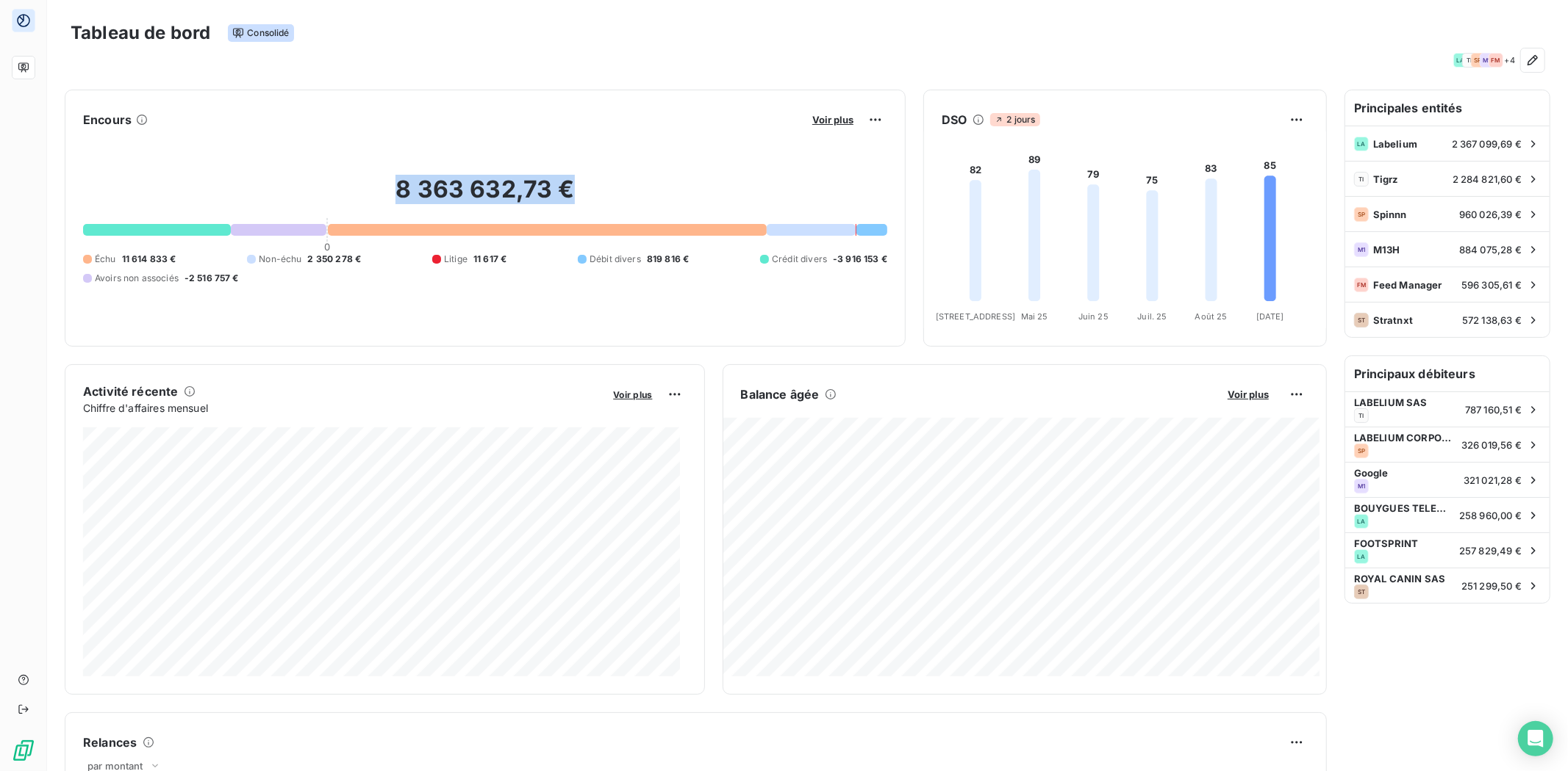
drag, startPoint x: 386, startPoint y: 193, endPoint x: 632, endPoint y: 172, distance: 246.9
click at [632, 172] on div "8 363 632,73 € 0 Échu 11 614 833 € Non-échu 2 350 278 € Litige 11 617 € Débit d…" at bounding box center [485, 230] width 804 height 197
click at [611, 193] on h2 "8 363 632,73 €" at bounding box center [485, 197] width 804 height 44
drag, startPoint x: 856, startPoint y: 253, endPoint x: 802, endPoint y: 316, distance: 83.0
click at [819, 252] on div "Encours Voir plus 8 363 632,73 € 0 Échu 11 614 833 € Non-échu 2 350 278 € Litig…" at bounding box center [485, 218] width 841 height 257
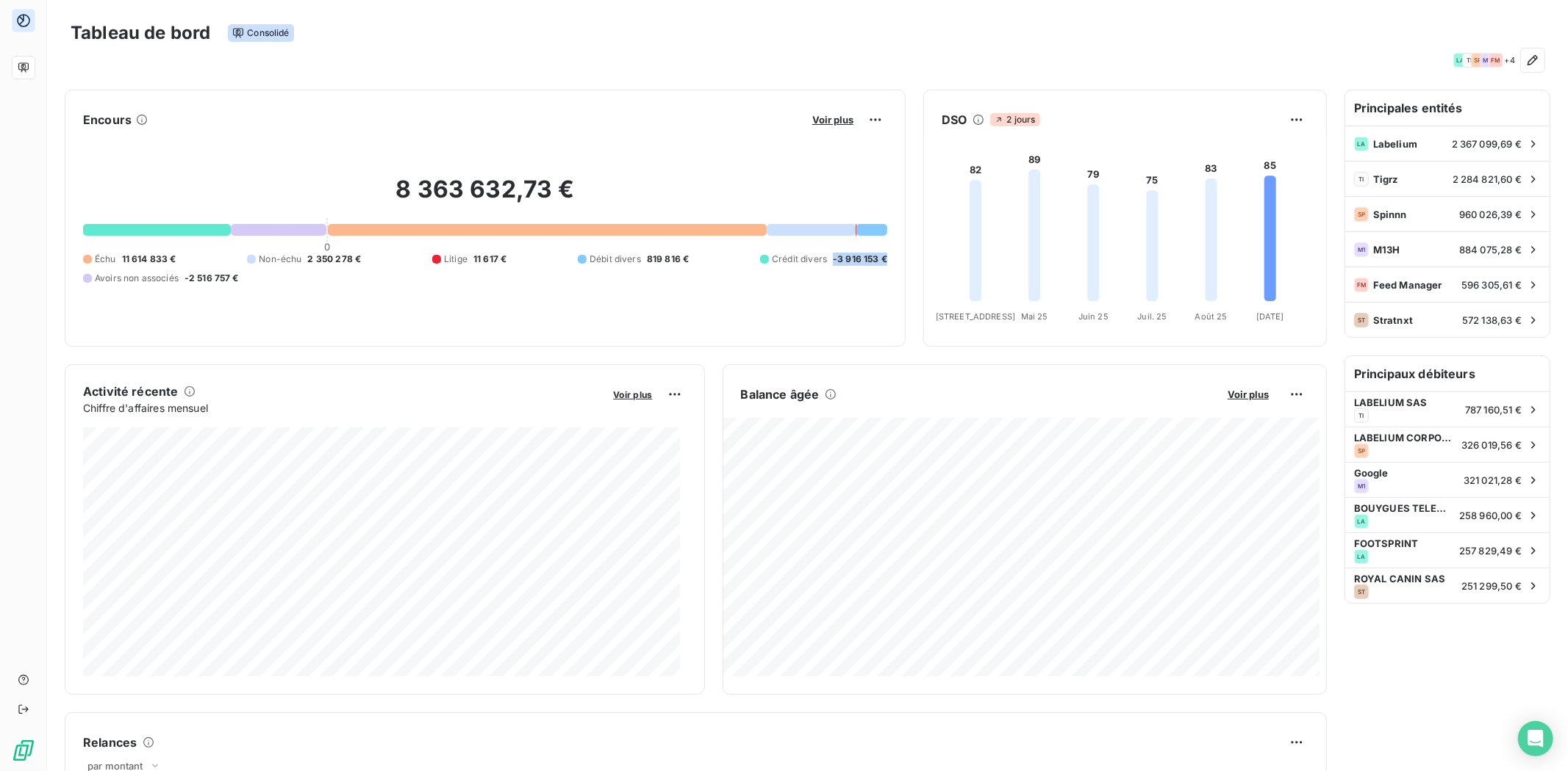
click at [851, 259] on span "-3 916 153 €" at bounding box center [860, 259] width 55 height 13
click at [824, 254] on div "Crédit divers -3 916 153 €" at bounding box center [824, 259] width 127 height 13
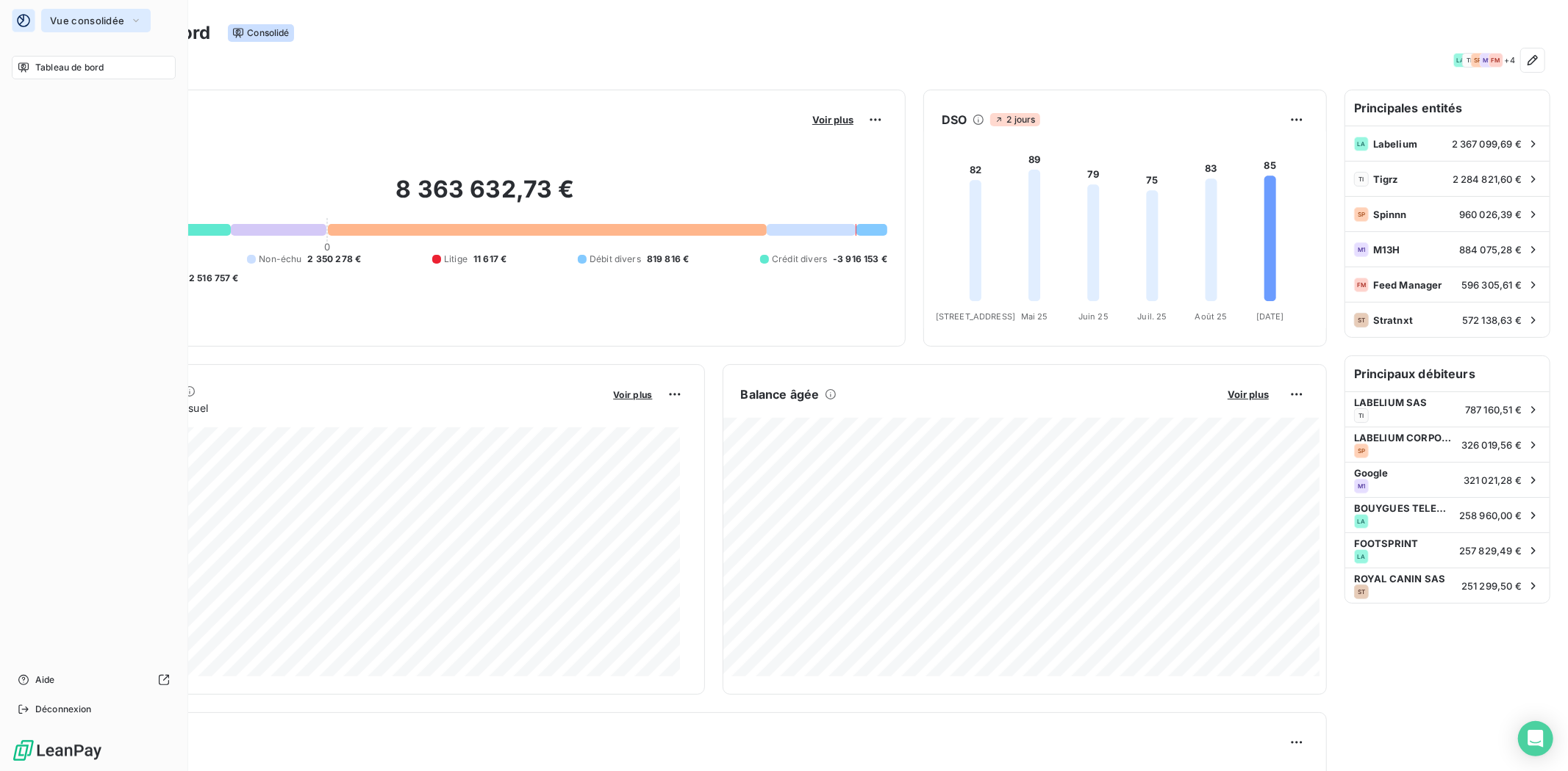
click at [134, 24] on icon "button" at bounding box center [136, 21] width 12 height 15
